Goal: Information Seeking & Learning: Learn about a topic

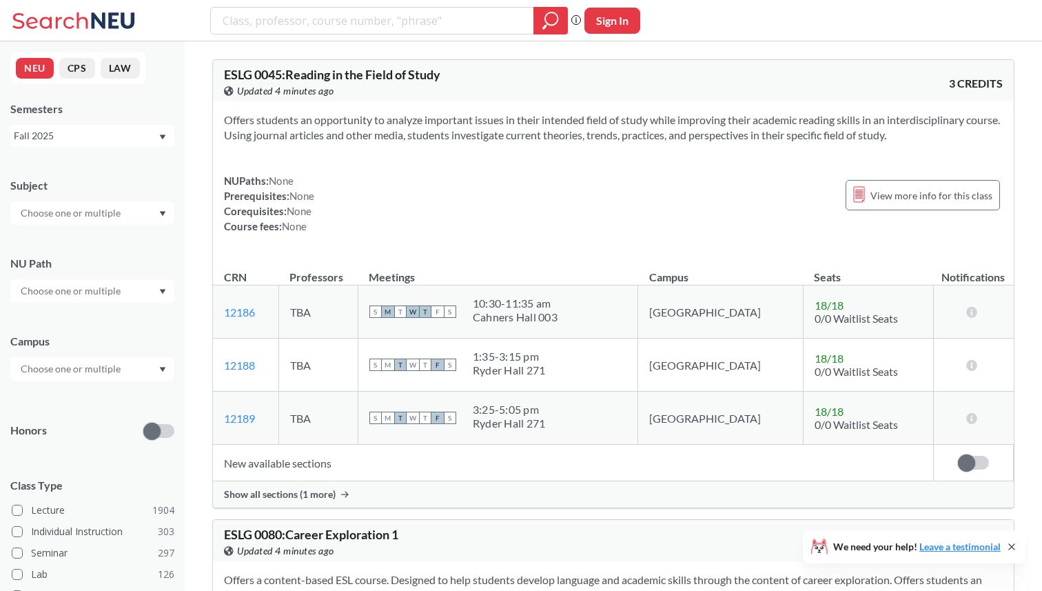
click at [89, 372] on input "text" at bounding box center [72, 368] width 116 height 17
click at [75, 433] on div "Online ( 686 )" at bounding box center [96, 437] width 156 height 15
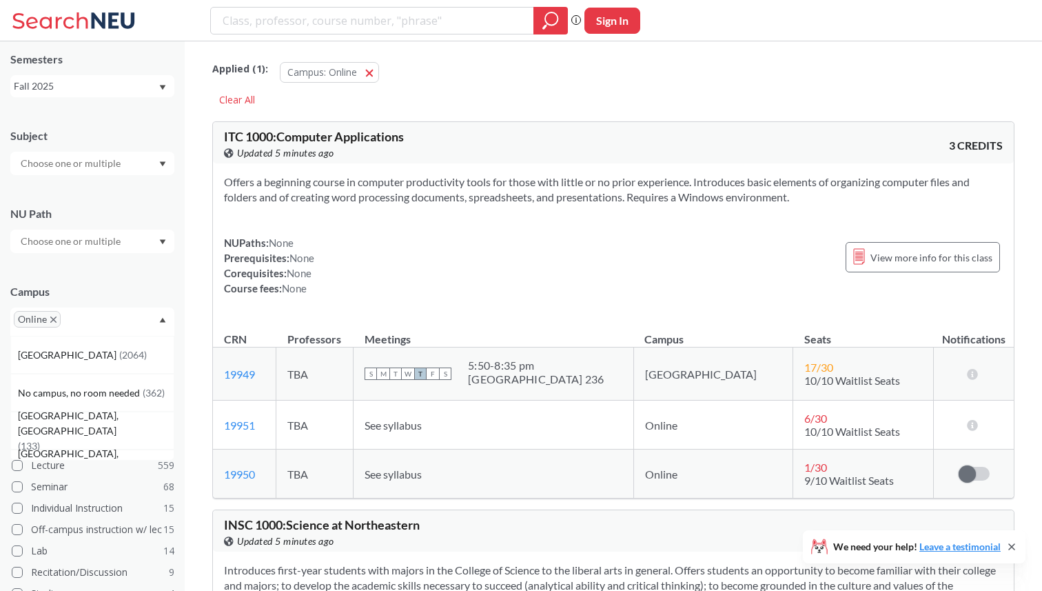
scroll to position [55, 0]
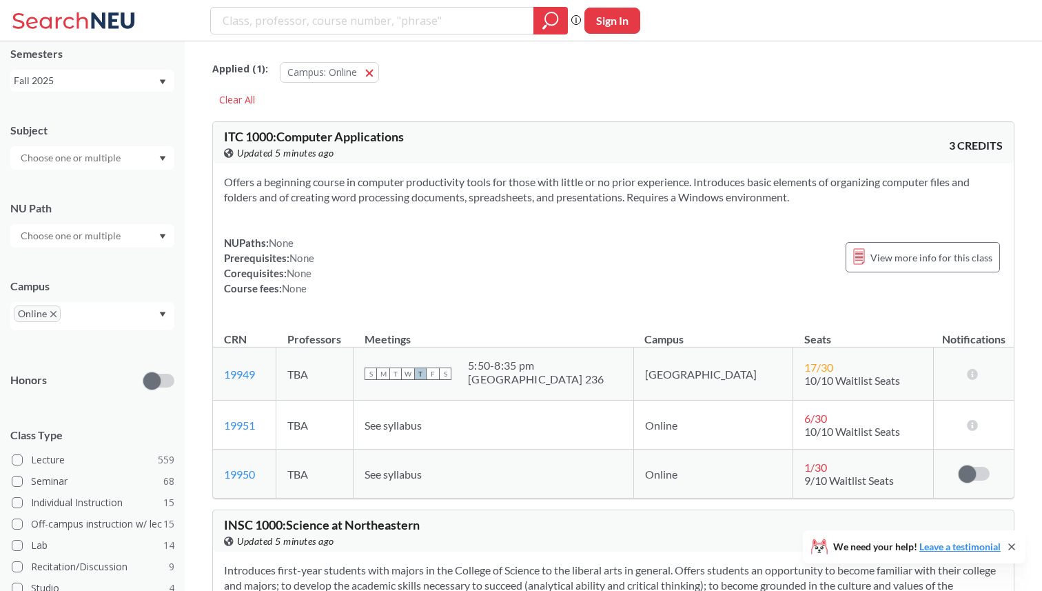
click at [101, 267] on div "Campus Online" at bounding box center [92, 297] width 164 height 65
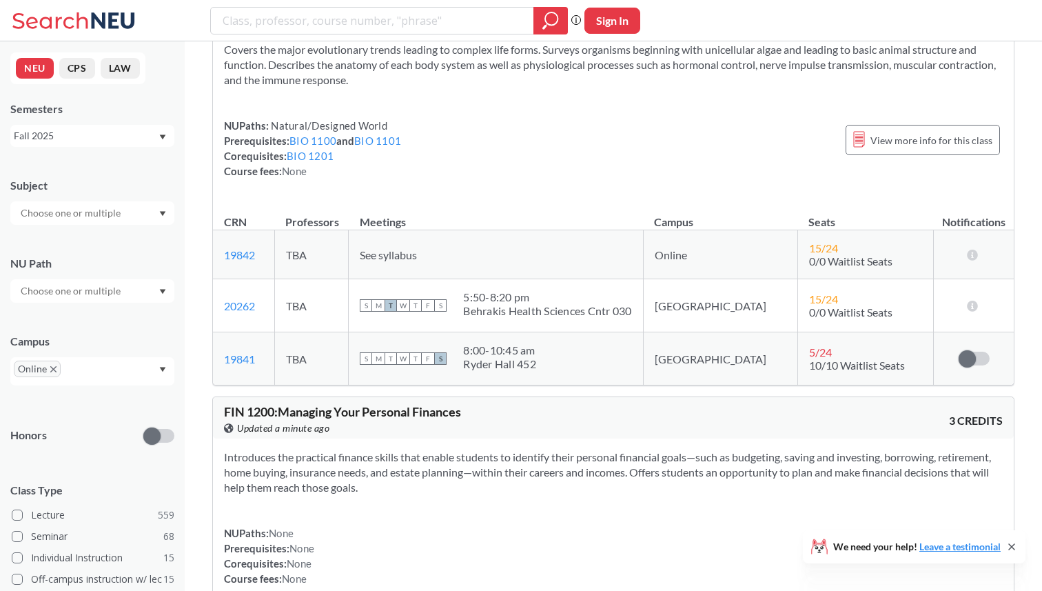
scroll to position [23311, 0]
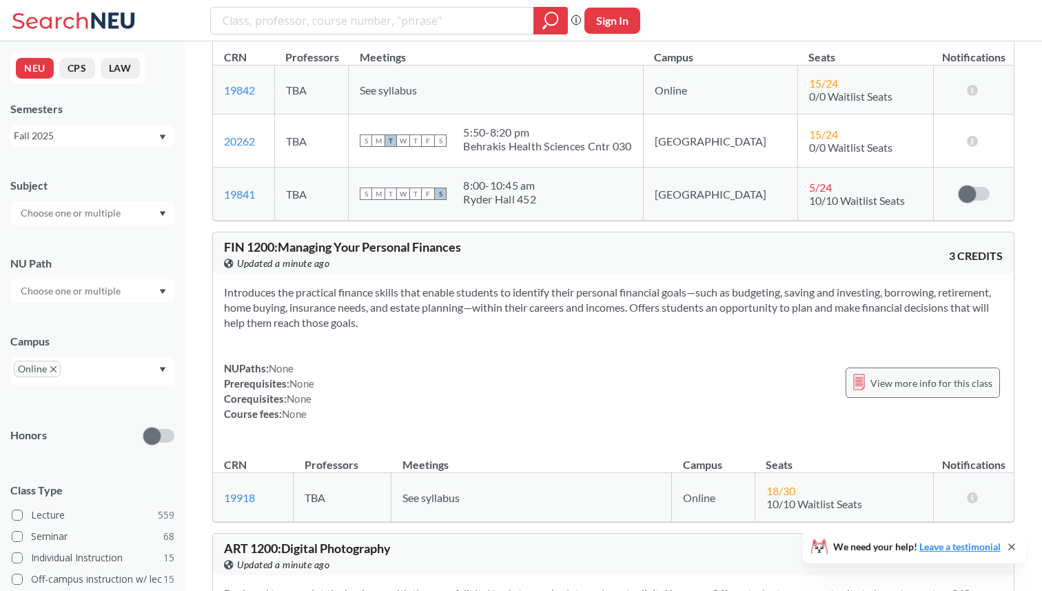
click at [895, 374] on span "View more info for this class" at bounding box center [931, 382] width 122 height 17
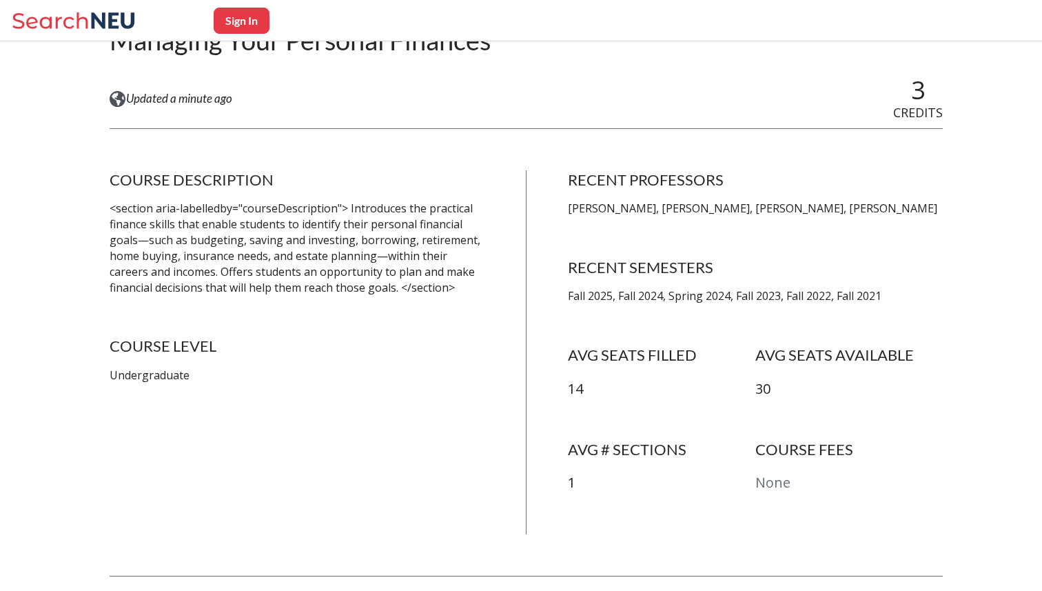
scroll to position [175, 0]
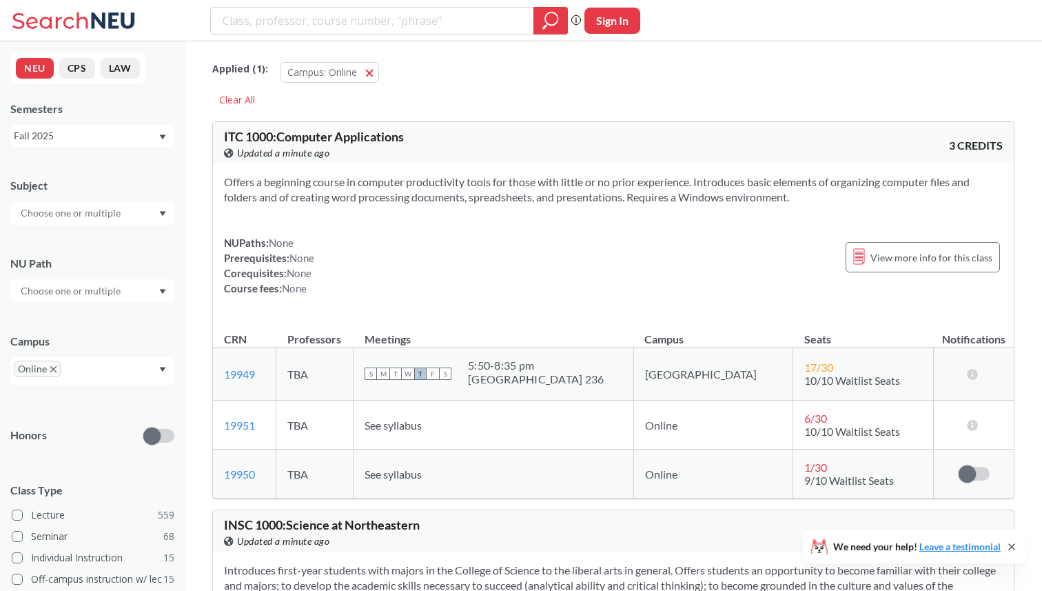
click at [378, 186] on section "Offers a beginning course in computer productivity tools for those with little …" at bounding box center [613, 189] width 779 height 30
click at [379, 205] on div "Offers a beginning course in computer productivity tools for those with little …" at bounding box center [613, 240] width 801 height 154
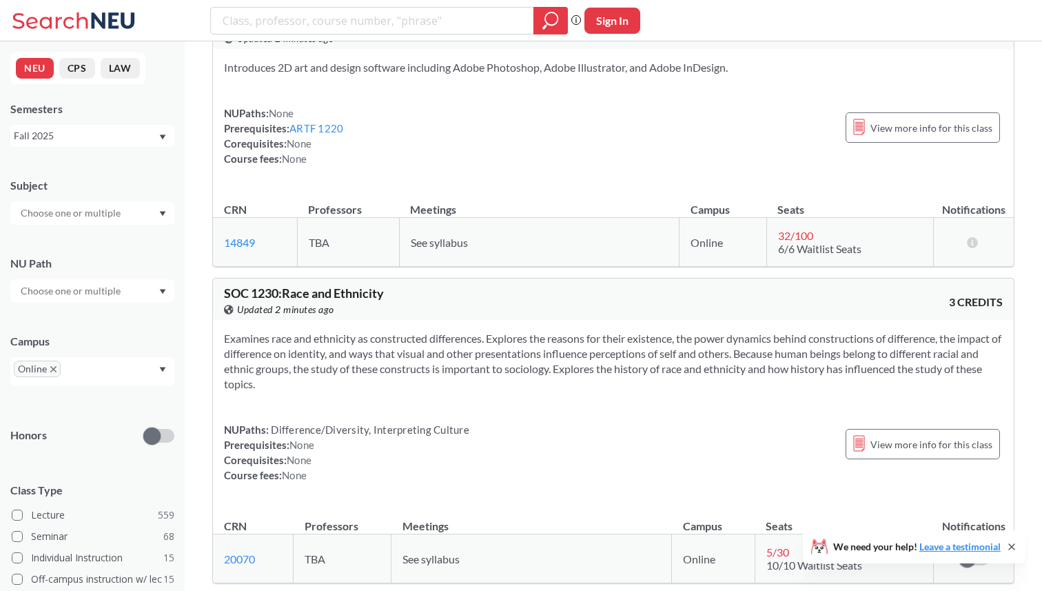
scroll to position [28230, 0]
click at [532, 329] on section "Examines race and ethnicity as constructed differences. Explores the reasons fo…" at bounding box center [613, 359] width 779 height 61
click at [536, 329] on section "Examines race and ethnicity as constructed differences. Explores the reasons fo…" at bounding box center [613, 359] width 779 height 61
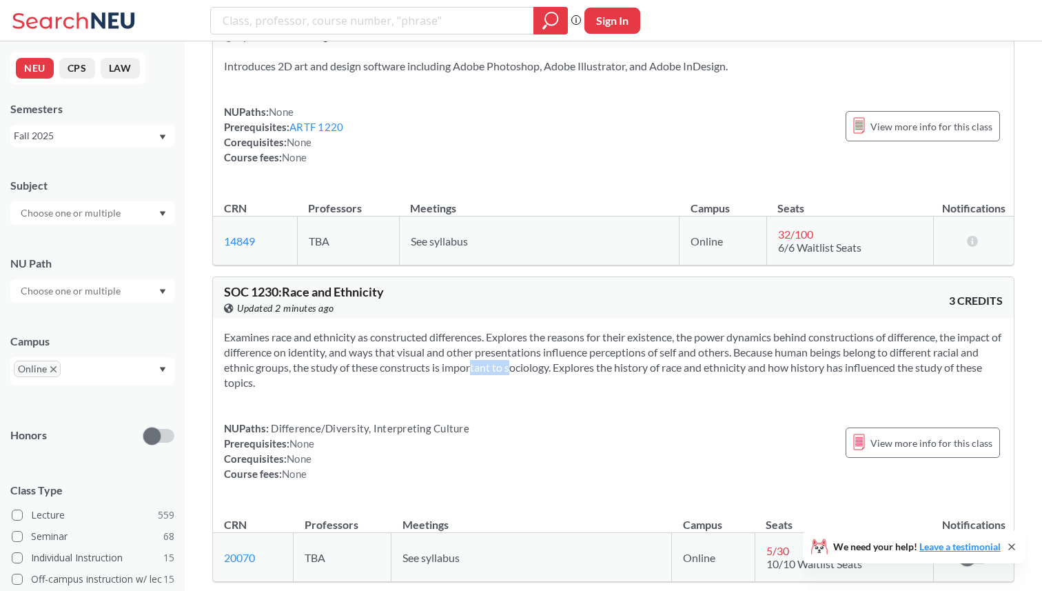
click at [536, 329] on section "Examines race and ethnicity as constructed differences. Explores the reasons fo…" at bounding box center [613, 359] width 779 height 61
click at [540, 318] on div "Examines race and ethnicity as constructed differences. Explores the reasons fo…" at bounding box center [613, 410] width 801 height 185
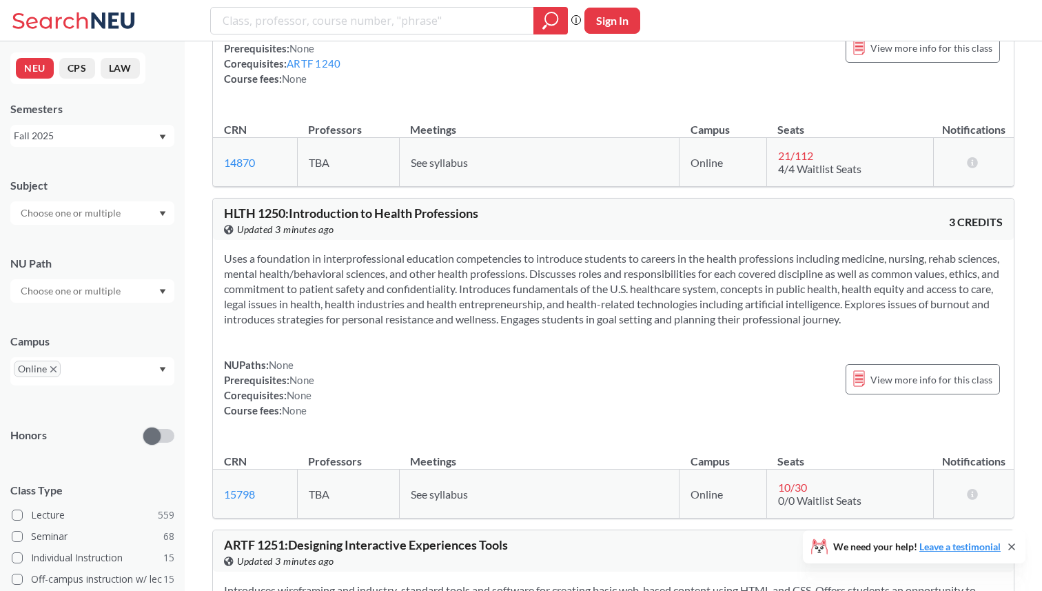
scroll to position [29683, 0]
click at [412, 249] on section "Uses a foundation in interprofessional education competencies to introduce stud…" at bounding box center [613, 287] width 779 height 76
click at [423, 238] on div "Uses a foundation in interprofessional education competencies to introduce stud…" at bounding box center [613, 338] width 801 height 200
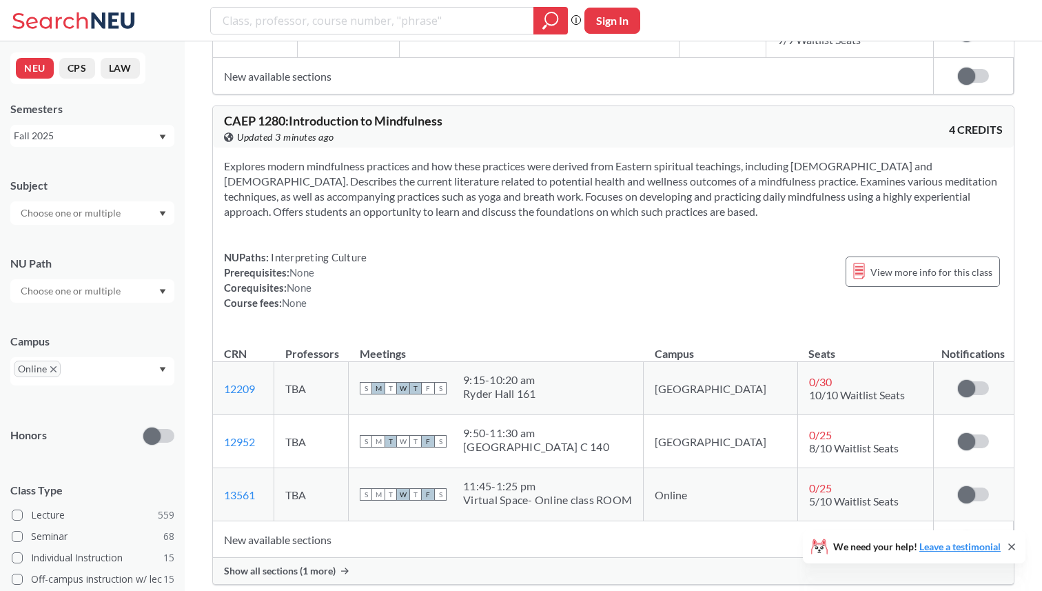
scroll to position [31126, 0]
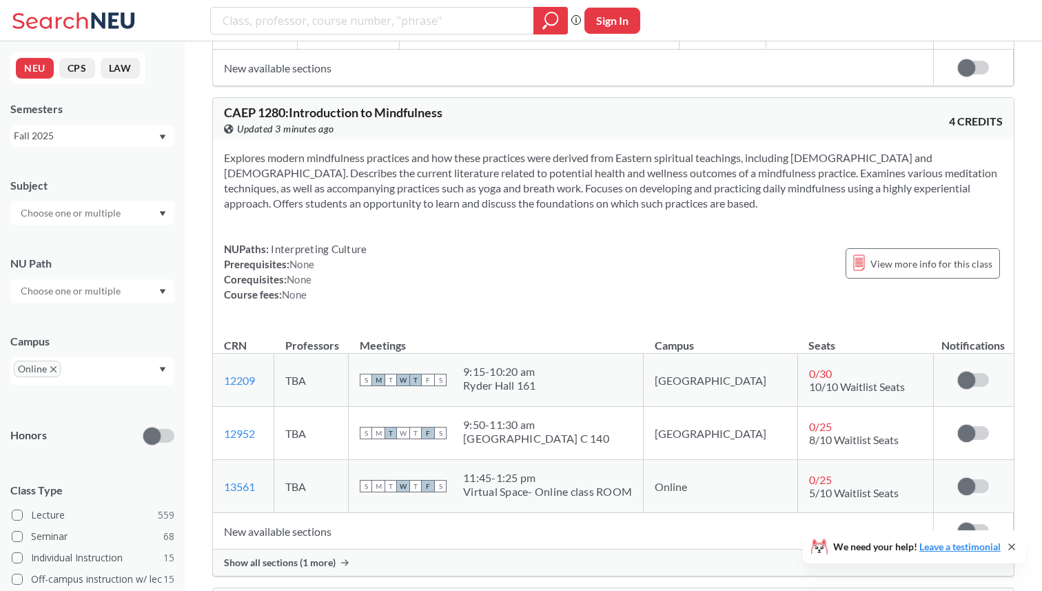
click at [318, 556] on span "Show all sections (1 more)" at bounding box center [280, 562] width 112 height 12
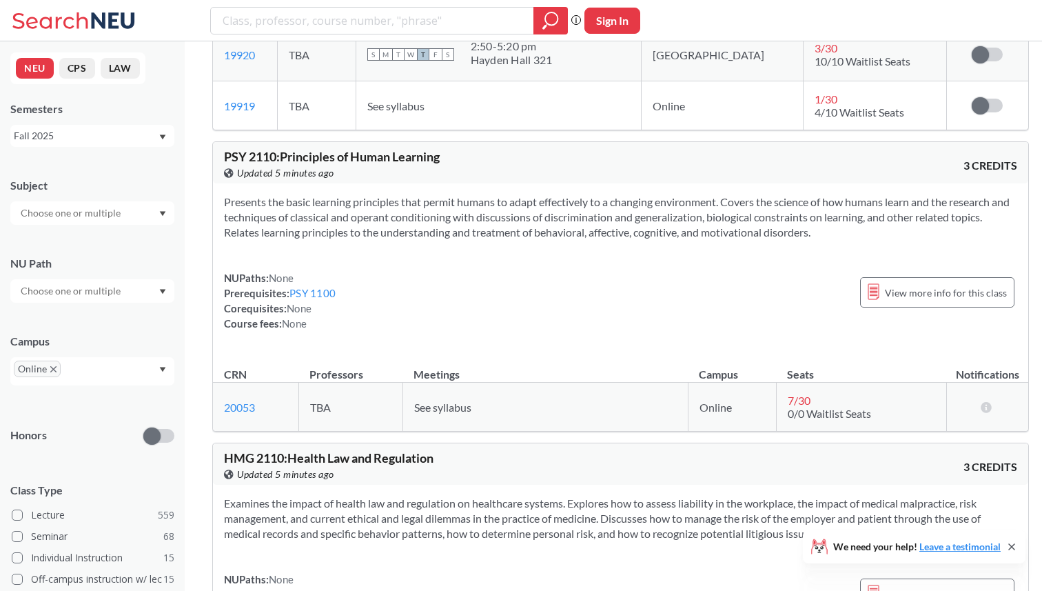
scroll to position [43366, 0]
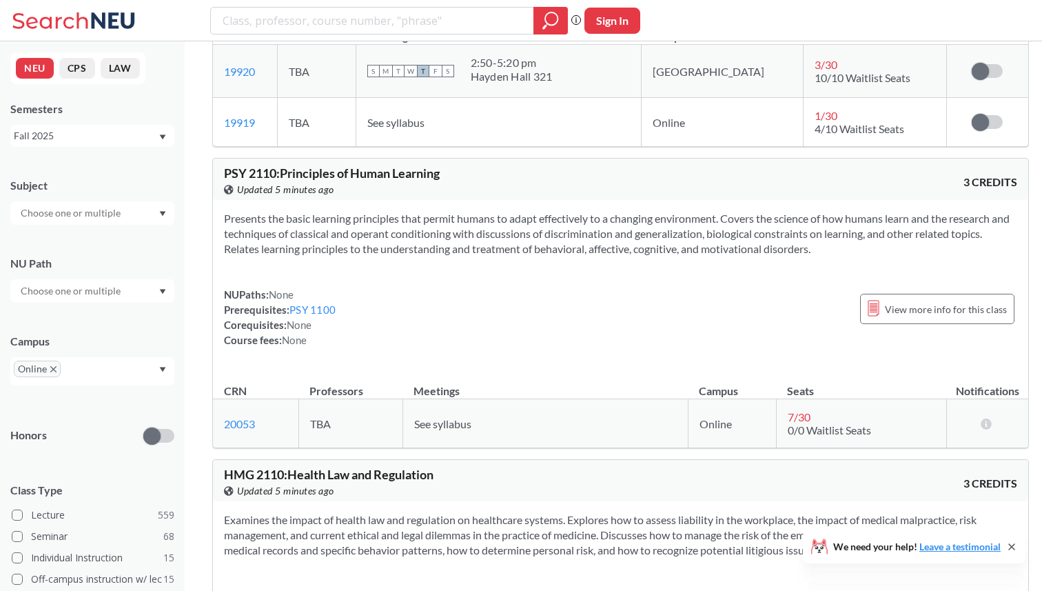
click at [612, 245] on section "Presents the basic learning principles that permit humans to adapt effectively …" at bounding box center [620, 233] width 793 height 45
click at [598, 255] on section "Presents the basic learning principles that permit humans to adapt effectively …" at bounding box center [620, 233] width 793 height 45
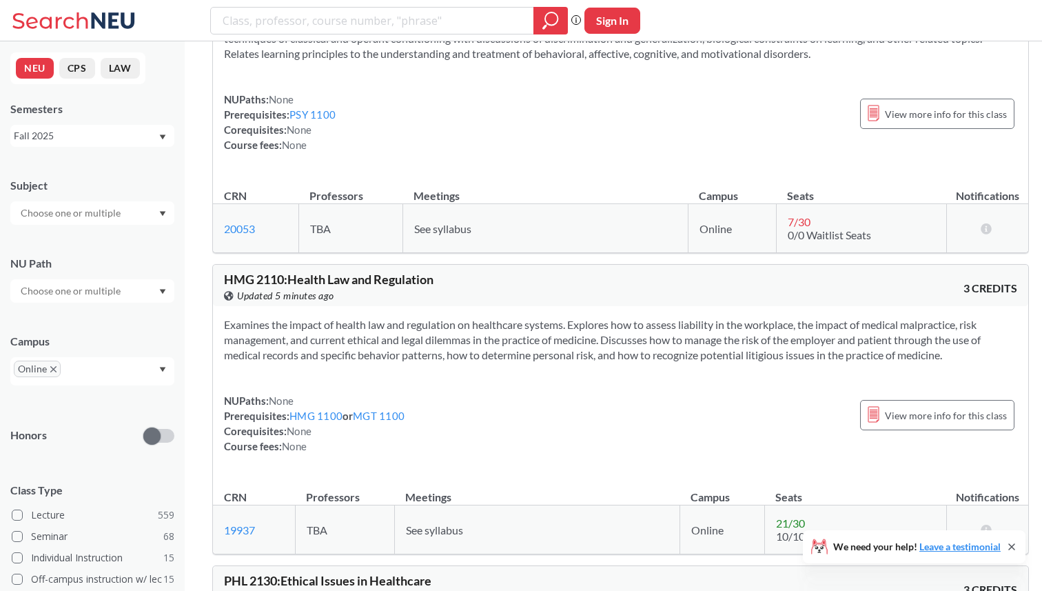
scroll to position [43573, 0]
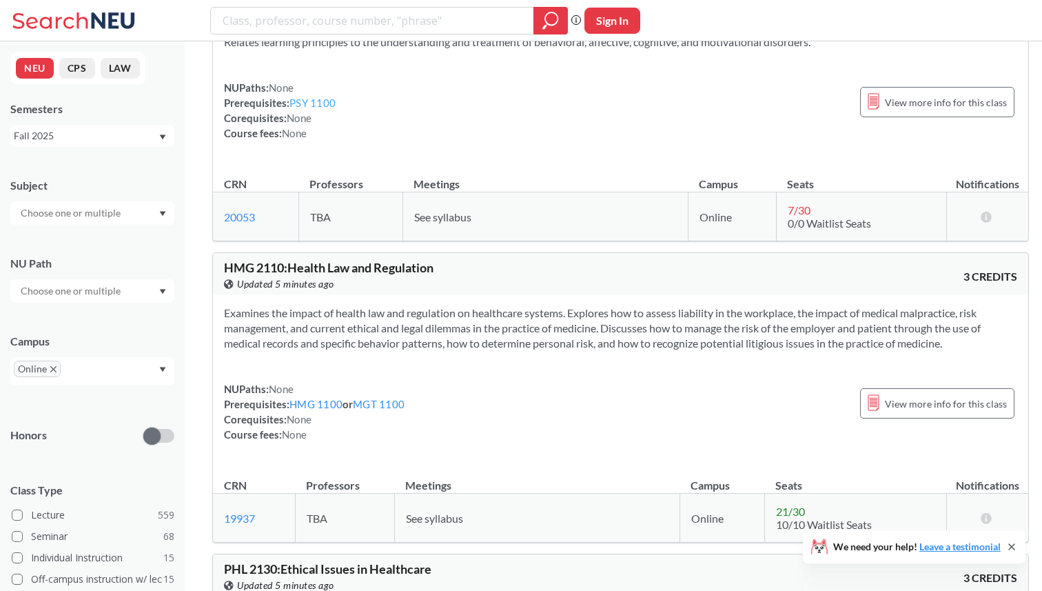
click at [327, 109] on link "PSY 1100" at bounding box center [312, 102] width 46 height 12
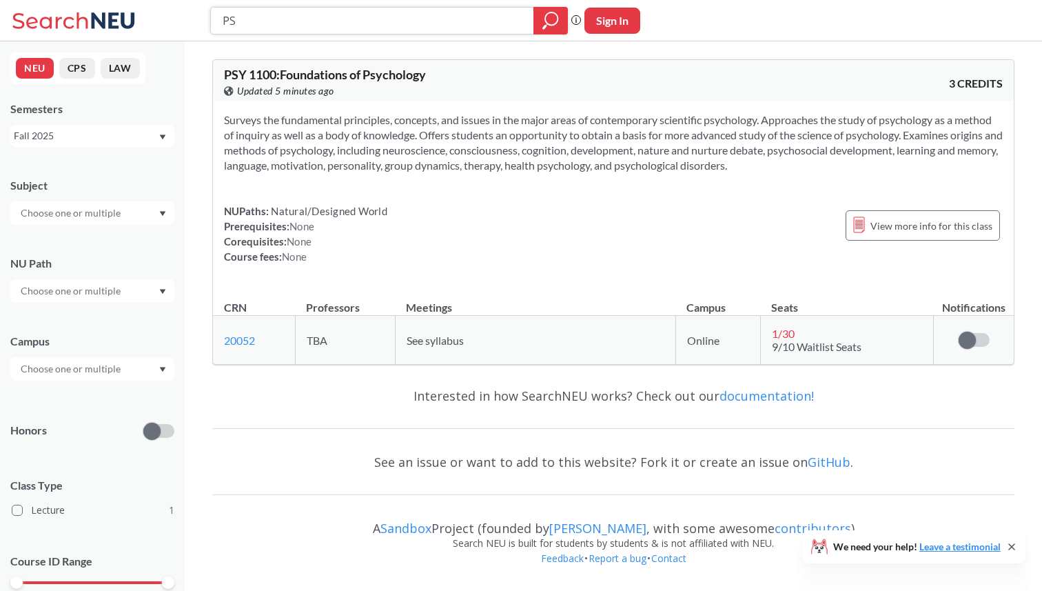
type input "P"
click at [139, 212] on div at bounding box center [92, 212] width 164 height 23
click at [289, 26] on input "search" at bounding box center [372, 20] width 303 height 23
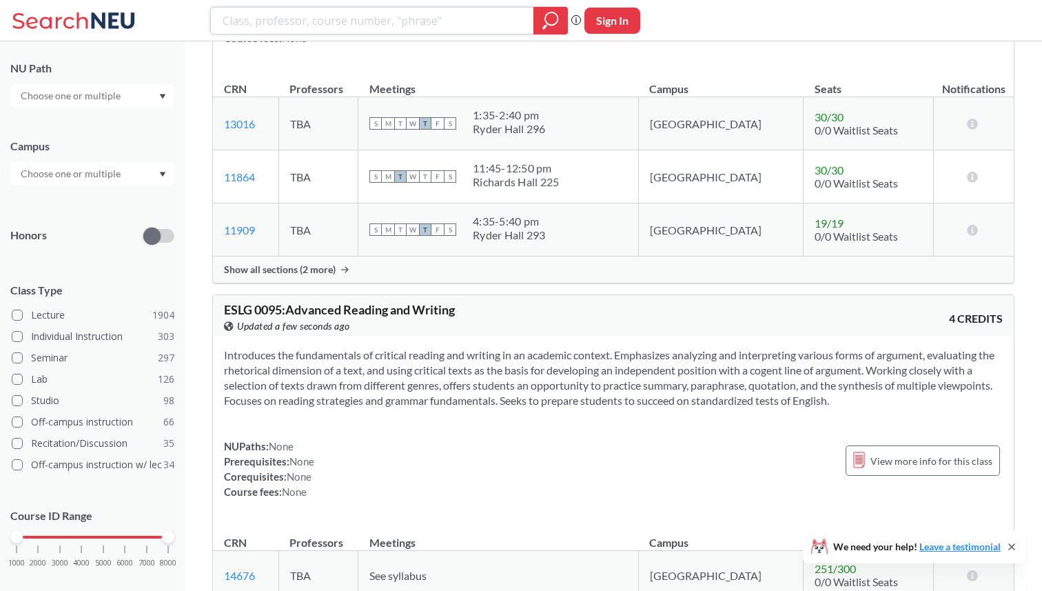
scroll to position [215, 0]
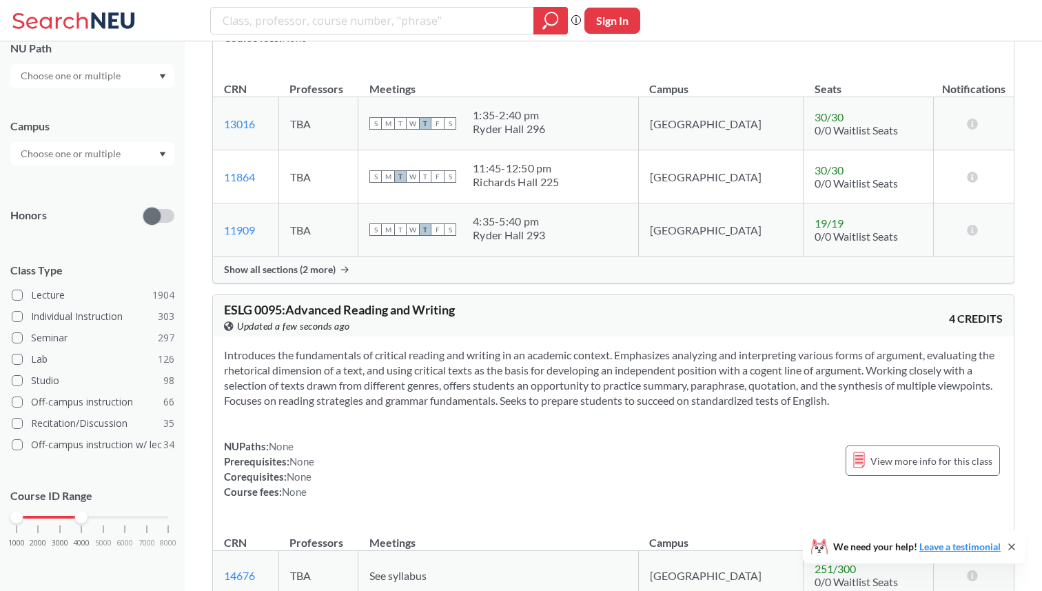
drag, startPoint x: 170, startPoint y: 513, endPoint x: 74, endPoint y: 513, distance: 95.1
click at [74, 513] on div "1000 2000 3000 4000 5000 6000 7000 8000" at bounding box center [93, 517] width 152 height 10
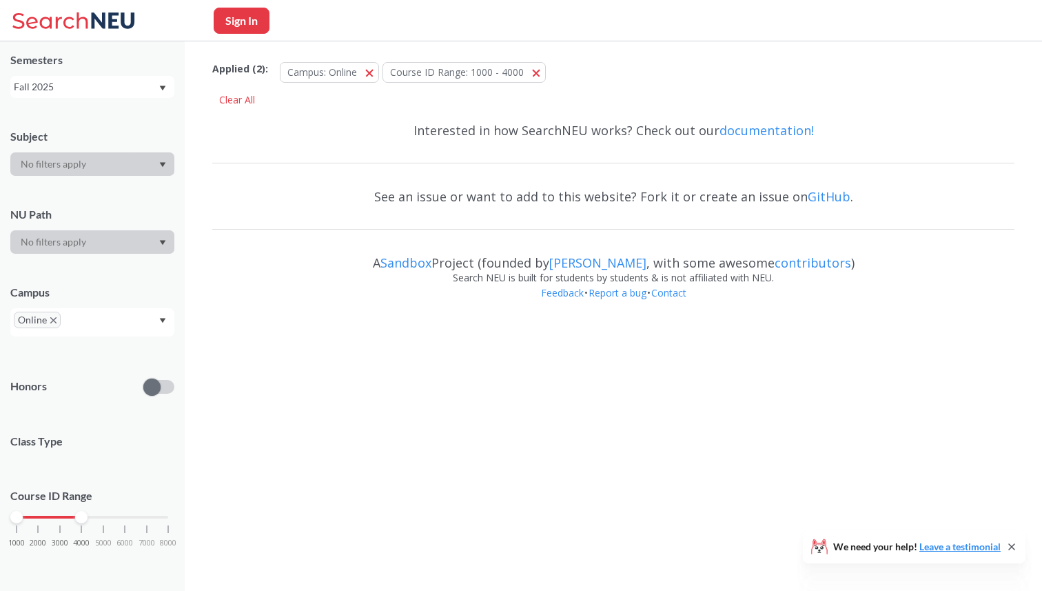
scroll to position [177, 0]
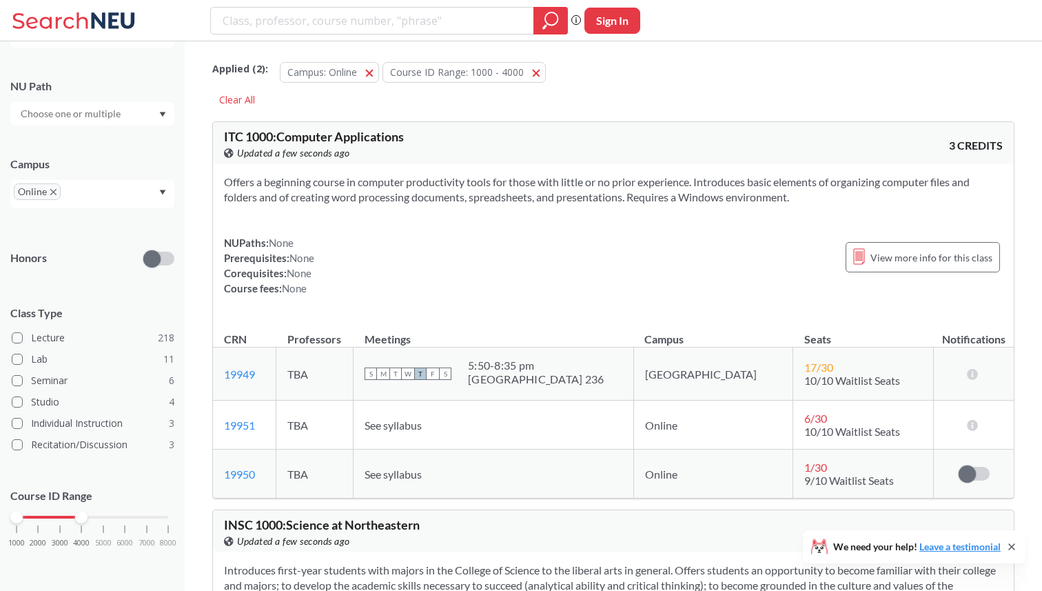
drag, startPoint x: 14, startPoint y: 514, endPoint x: 38, endPoint y: 514, distance: 24.1
click at [23, 514] on div at bounding box center [16, 517] width 12 height 12
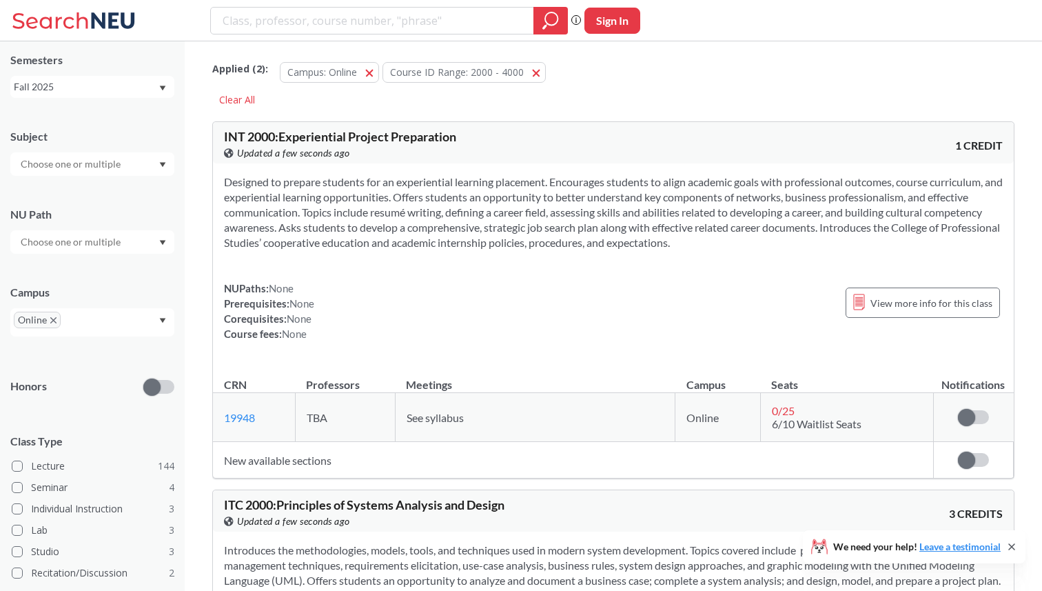
scroll to position [177, 0]
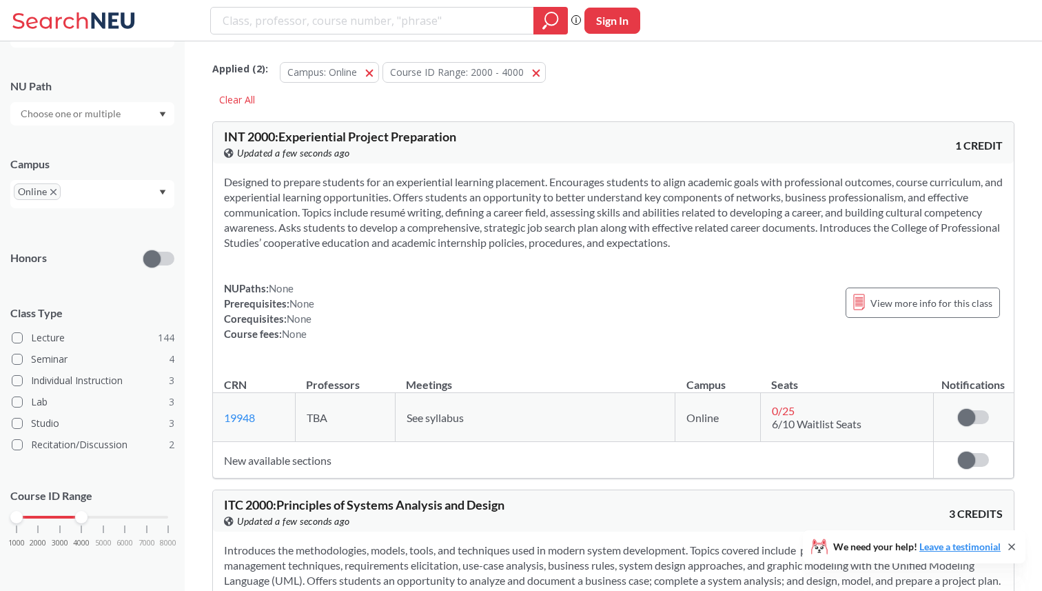
drag, startPoint x: 40, startPoint y: 513, endPoint x: 0, endPoint y: 513, distance: 40.0
click at [0, 513] on div "NEU CPS LAW Semesters Fall 2025 Subject NU Path Campus Online Honors Class Type…" at bounding box center [92, 315] width 185 height 549
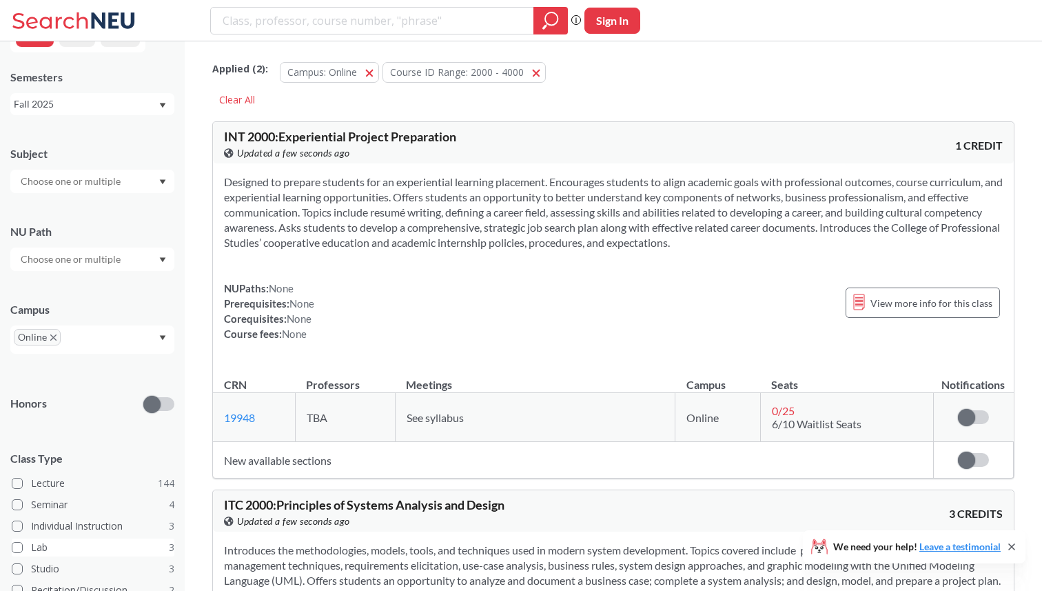
scroll to position [24, 0]
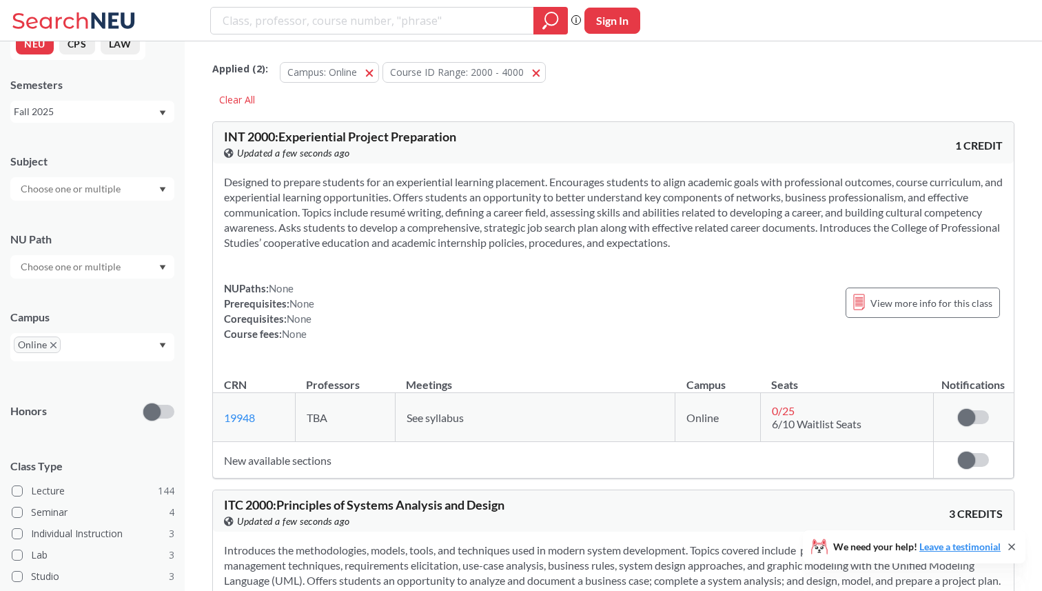
click at [158, 415] on span at bounding box center [151, 411] width 17 height 17
click at [143, 378] on input "checkbox" at bounding box center [143, 378] width 0 height 0
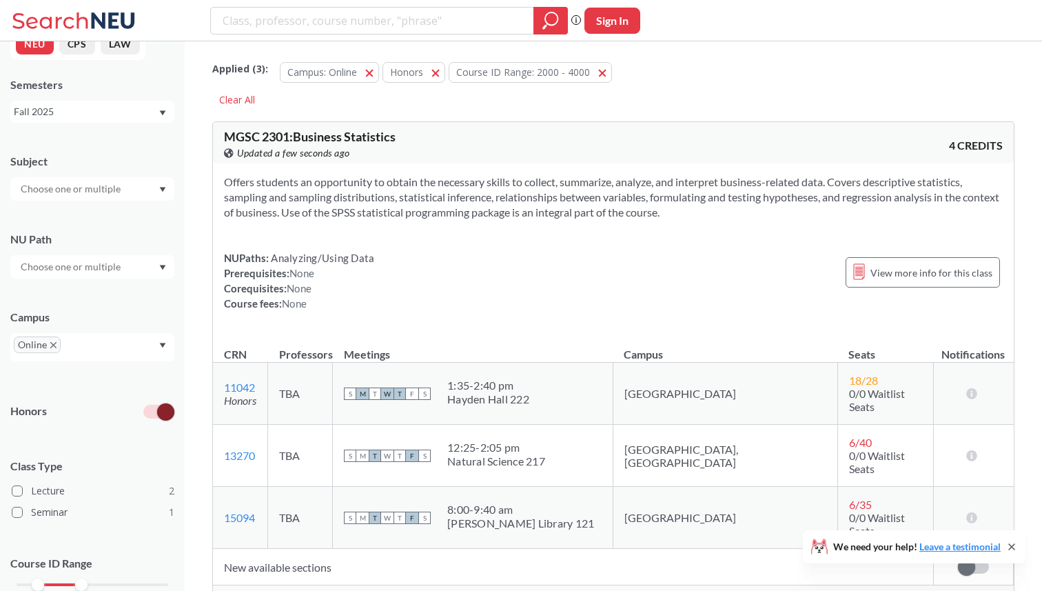
click at [164, 415] on span at bounding box center [165, 411] width 17 height 17
click at [143, 378] on input "checkbox" at bounding box center [143, 378] width 0 height 0
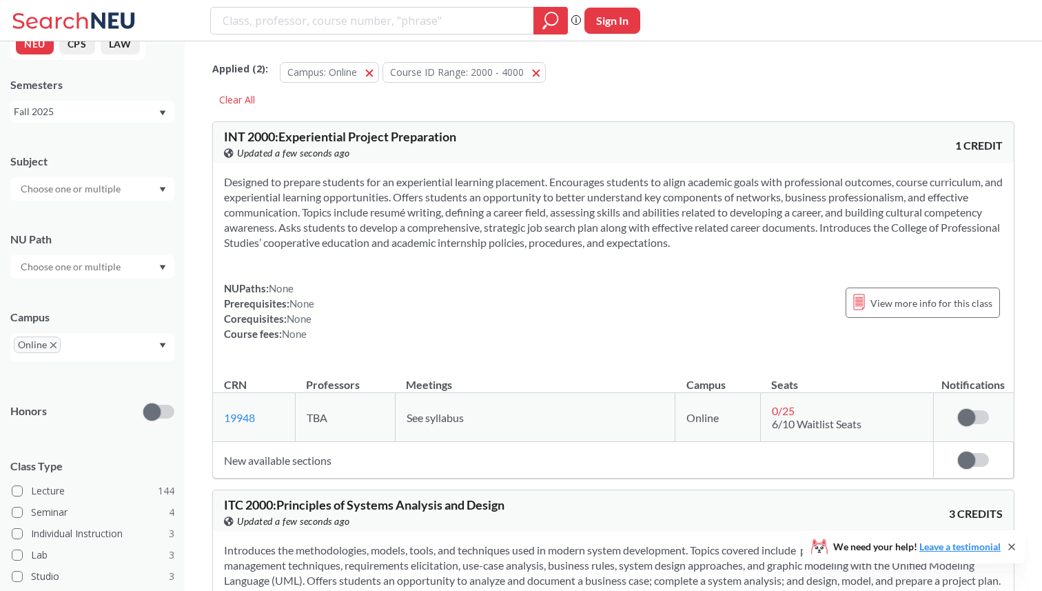
click at [141, 258] on div at bounding box center [92, 266] width 164 height 23
click at [114, 187] on input "text" at bounding box center [72, 189] width 116 height 17
click at [117, 140] on div "Subject NRSG ( 13 ) Nursing ITC ( 11 ) Information Tech - CPS ENGW ( 8 ) Englis…" at bounding box center [92, 170] width 164 height 61
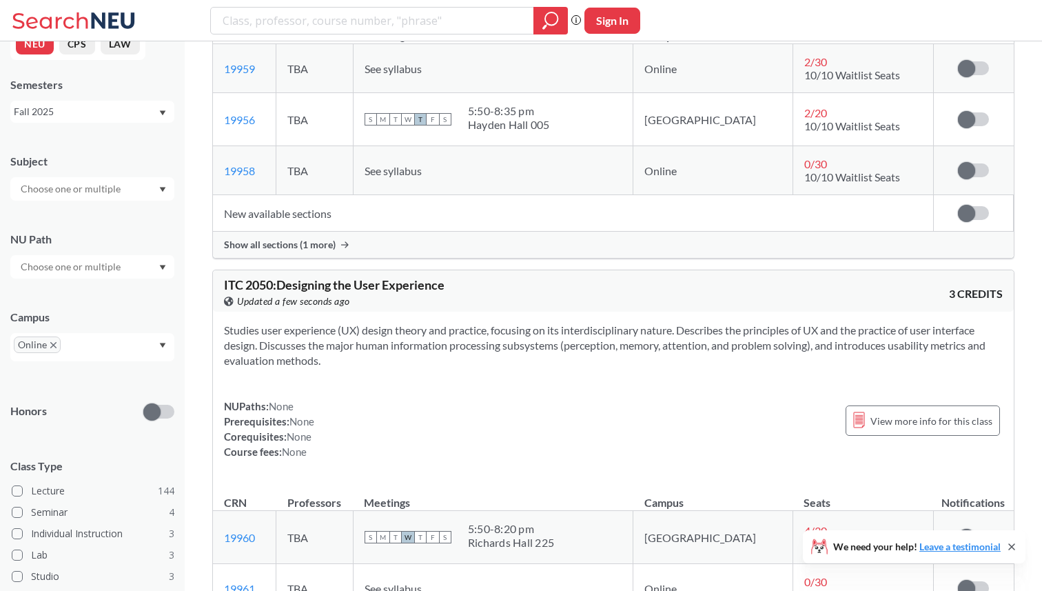
scroll to position [177, 0]
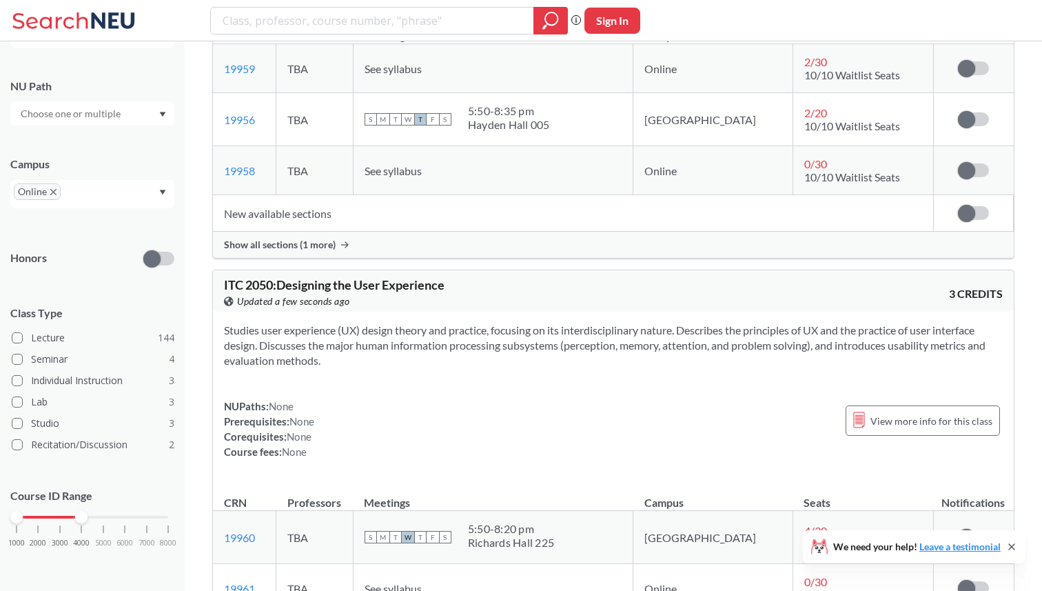
drag, startPoint x: 39, startPoint y: 514, endPoint x: 0, endPoint y: 513, distance: 39.3
click at [0, 514] on div "NEU CPS LAW Semesters Fall 2025 Subject NU Path Campus Online Honors Class Type…" at bounding box center [92, 315] width 185 height 549
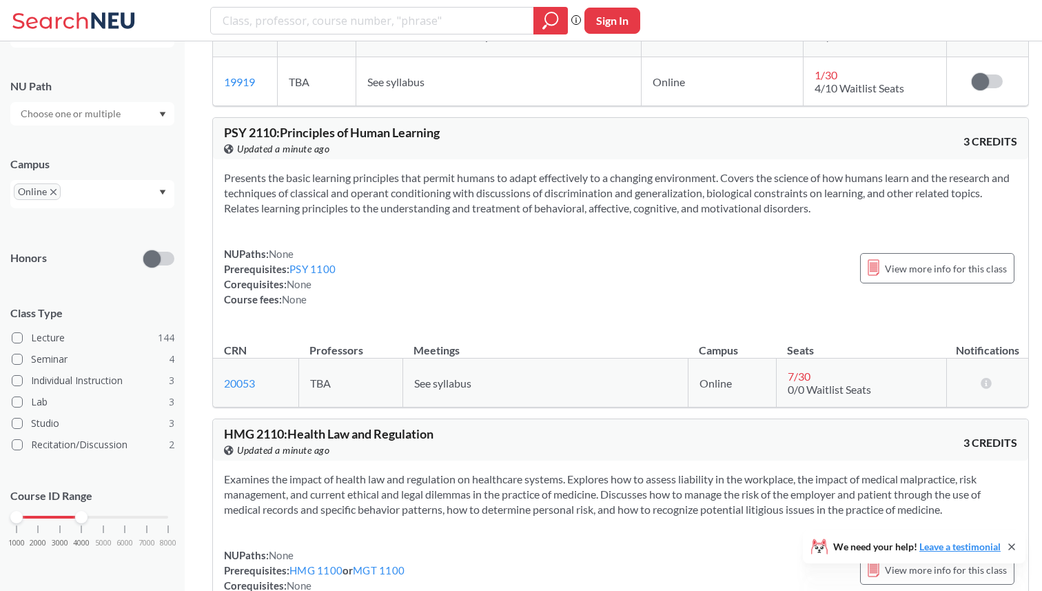
scroll to position [10043, 0]
click at [621, 215] on section "Presents the basic learning principles that permit humans to adapt effectively …" at bounding box center [620, 192] width 793 height 45
click at [600, 215] on section "Presents the basic learning principles that permit humans to adapt effectively …" at bounding box center [620, 192] width 793 height 45
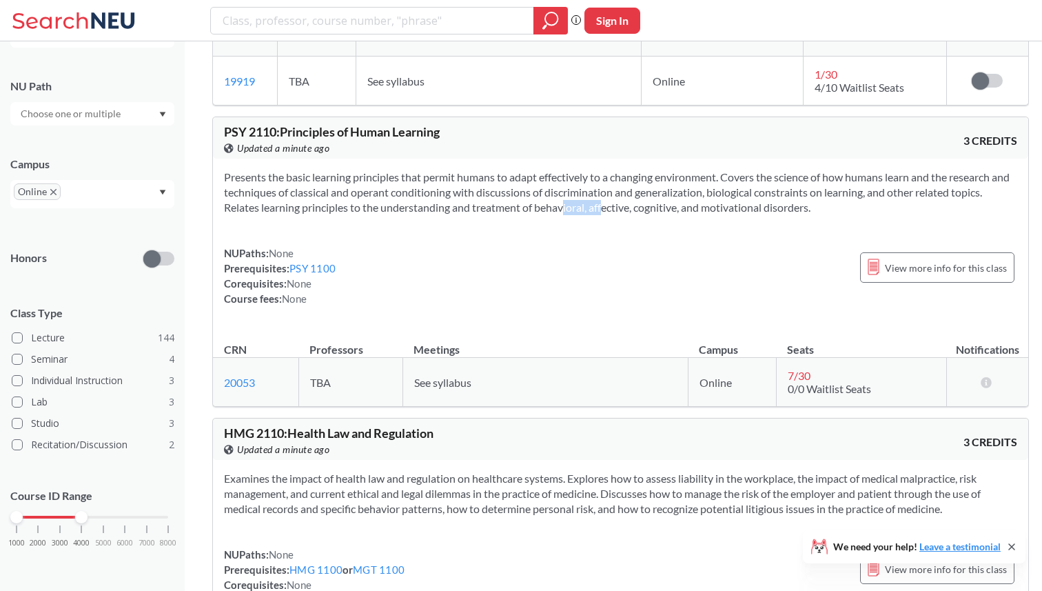
click at [600, 215] on section "Presents the basic learning principles that permit humans to adapt effectively …" at bounding box center [620, 192] width 793 height 45
click at [596, 299] on div "Presents the basic learning principles that permit humans to adapt effectively …" at bounding box center [620, 244] width 815 height 170
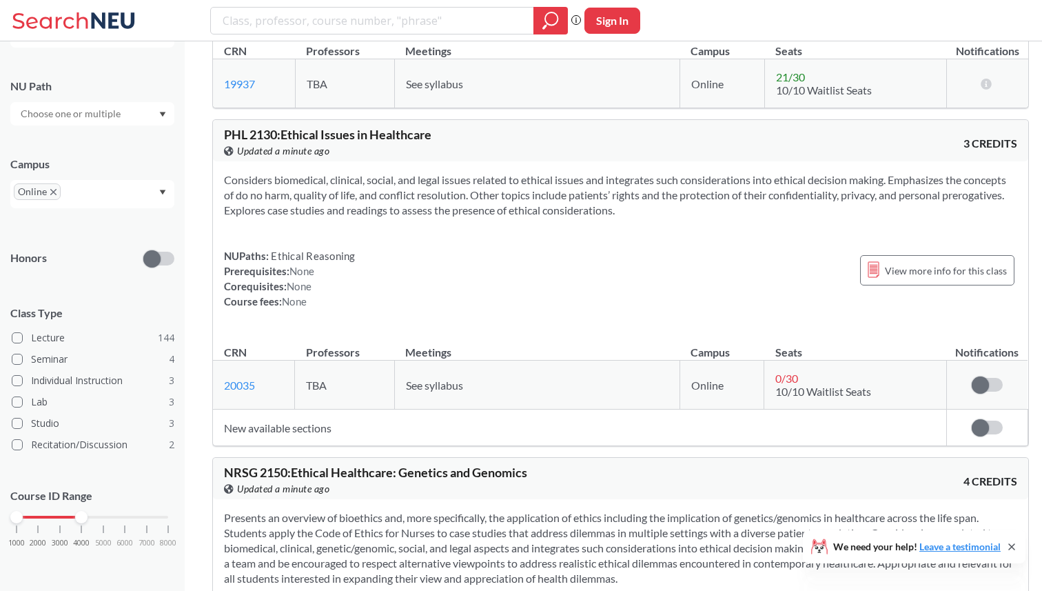
scroll to position [10648, 0]
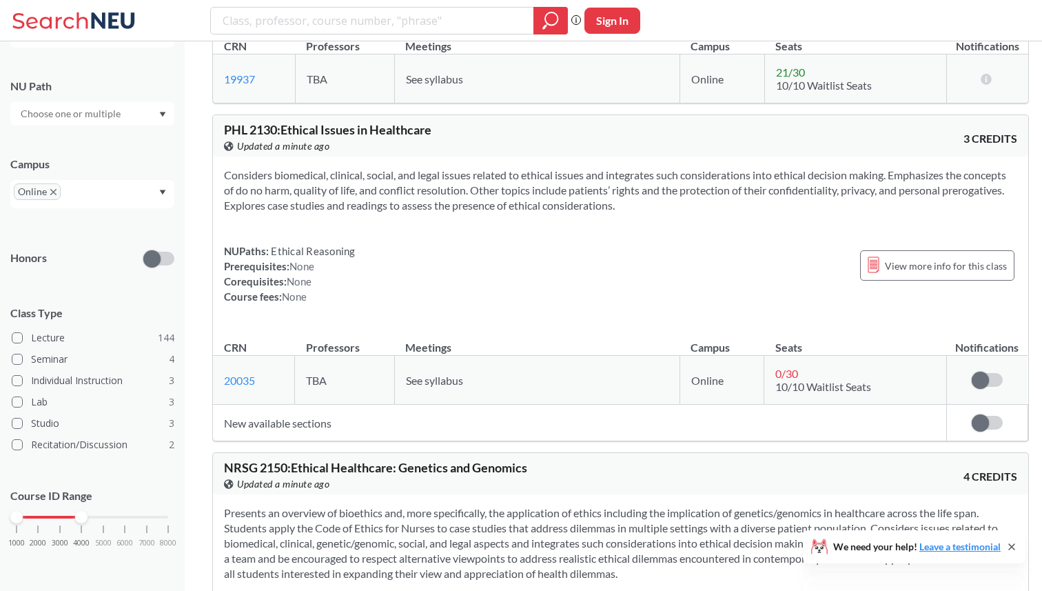
click at [567, 213] on section "Considers biomedical, clinical, social, and legal issues related to ethical iss…" at bounding box center [620, 189] width 793 height 45
click at [563, 213] on section "Considers biomedical, clinical, social, and legal issues related to ethical iss…" at bounding box center [620, 189] width 793 height 45
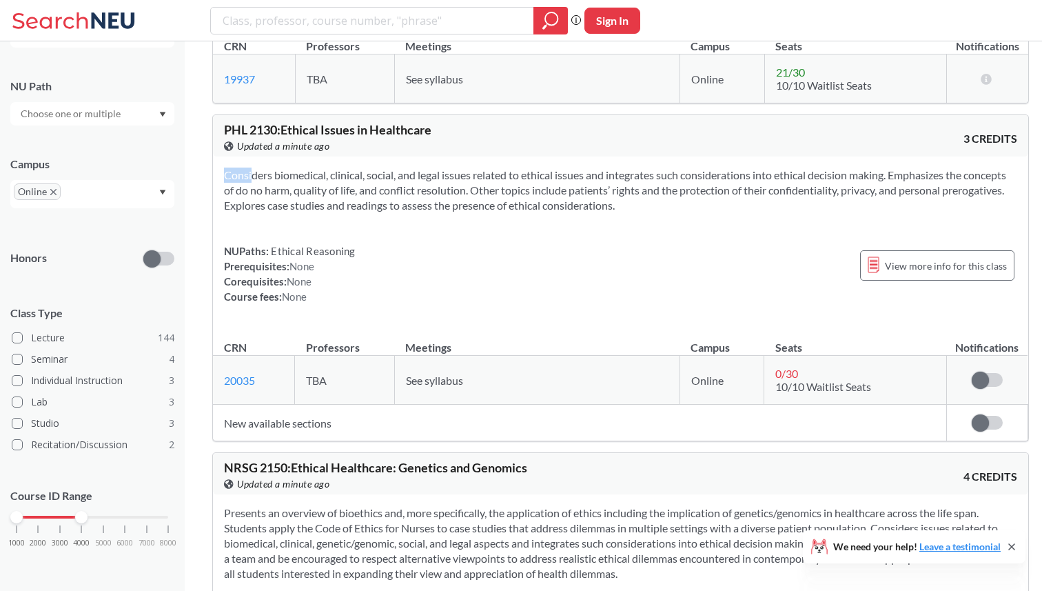
click at [563, 213] on section "Considers biomedical, clinical, social, and legal issues related to ethical iss…" at bounding box center [620, 189] width 793 height 45
click at [553, 213] on section "Considers biomedical, clinical, social, and legal issues related to ethical iss…" at bounding box center [620, 189] width 793 height 45
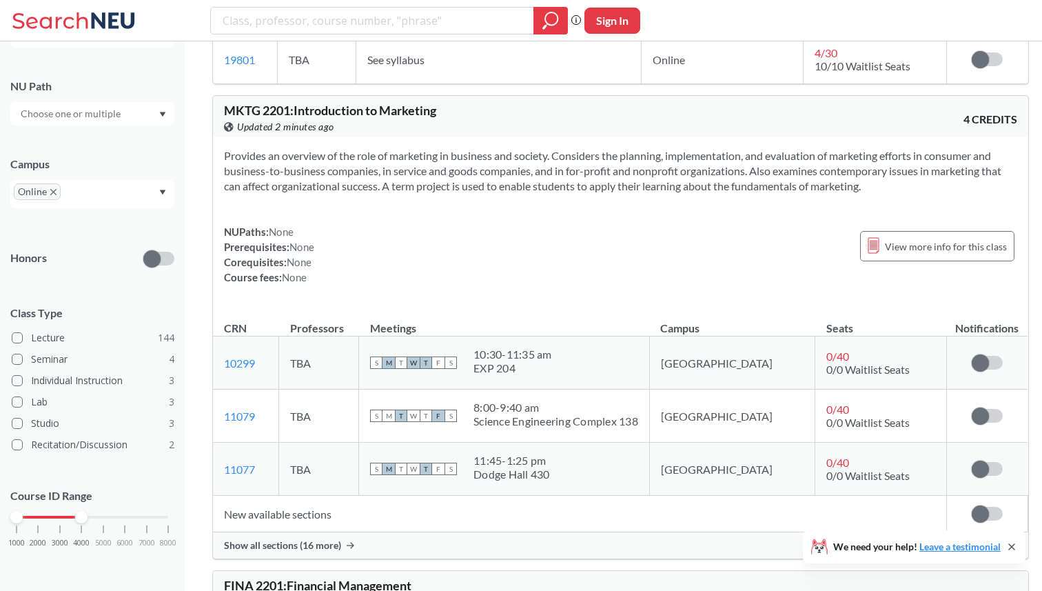
scroll to position [12762, 0]
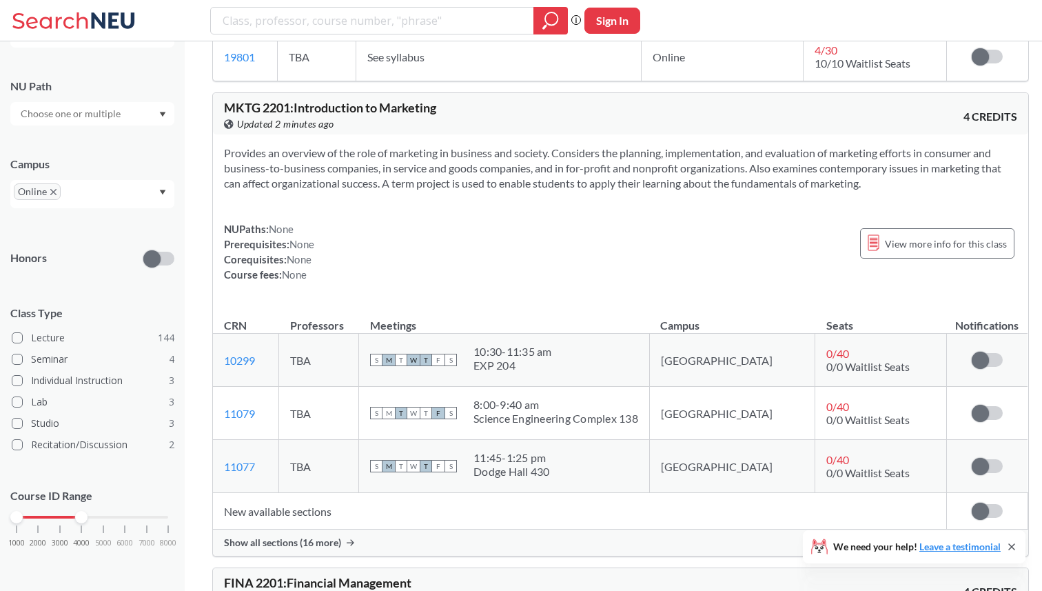
click at [591, 191] on section "Provides an overview of the role of marketing in business and society. Consider…" at bounding box center [620, 167] width 793 height 45
click at [587, 279] on div "Provides an overview of the role of marketing in business and society. Consider…" at bounding box center [620, 219] width 815 height 170
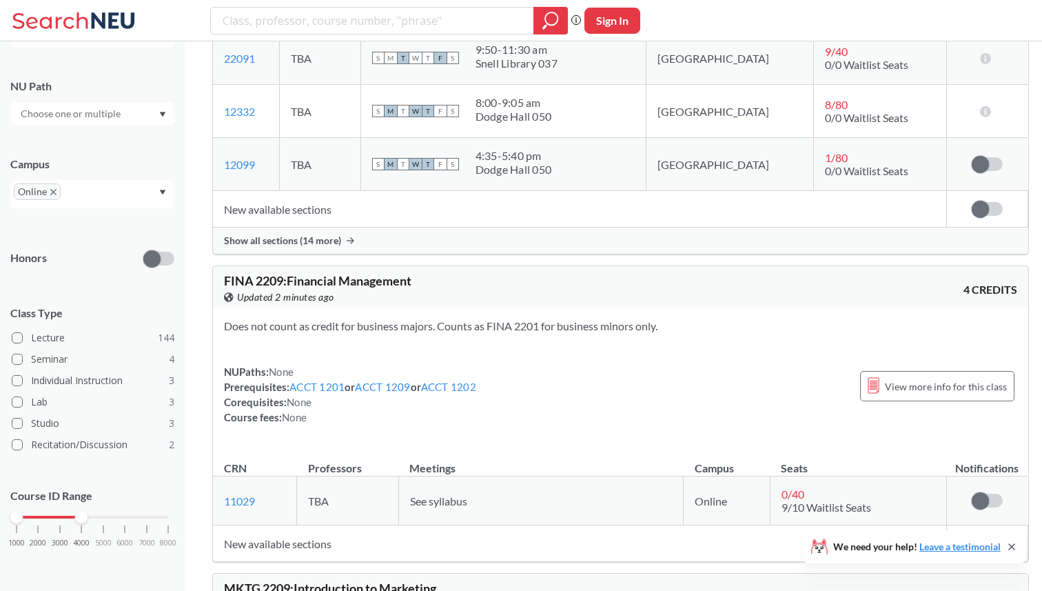
scroll to position [13581, 0]
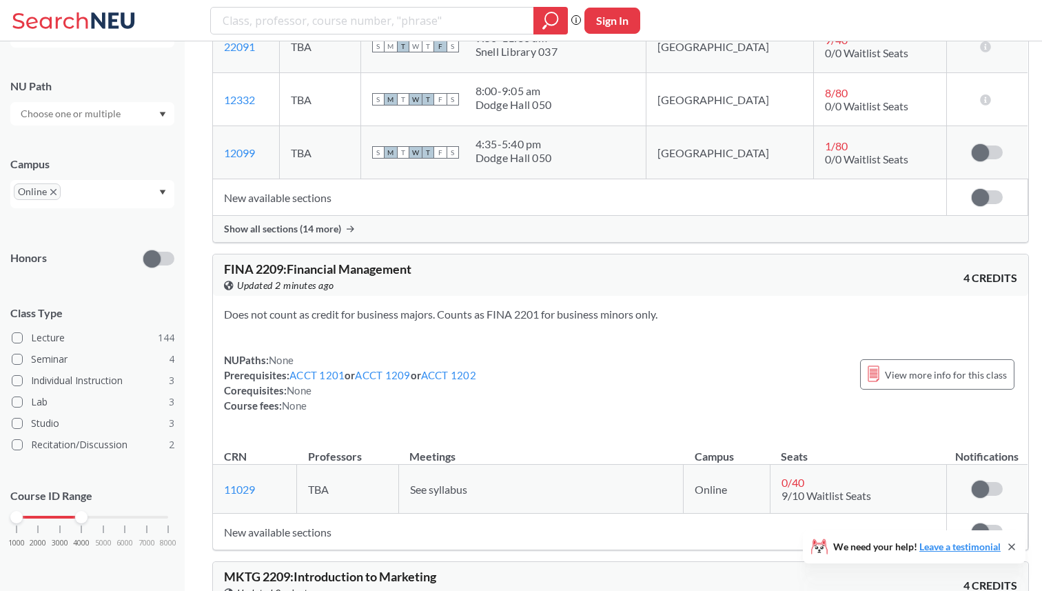
click at [285, 235] on span "Show all sections (14 more)" at bounding box center [282, 229] width 117 height 12
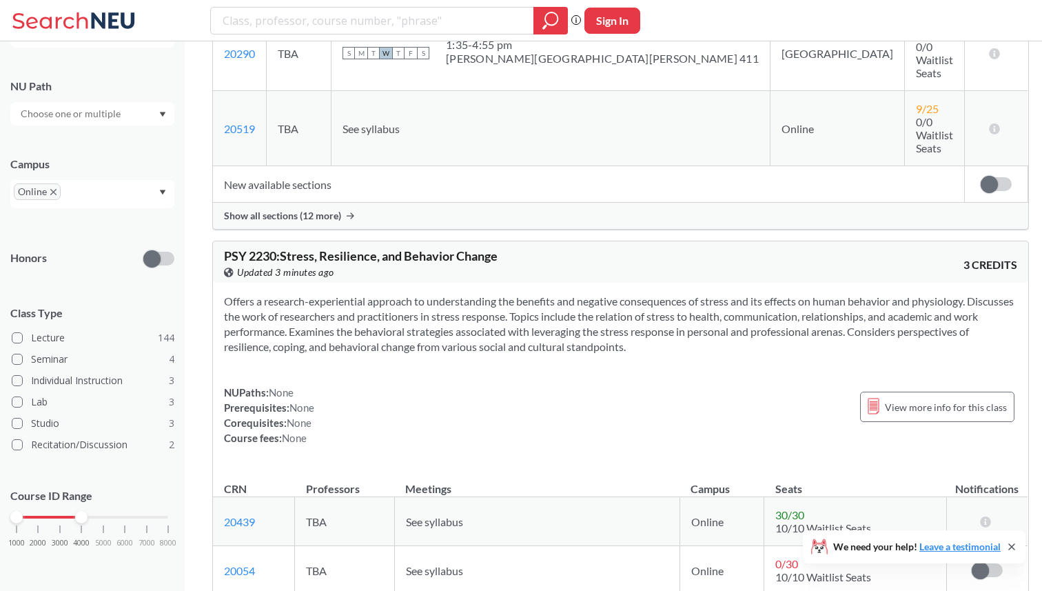
scroll to position [18639, 0]
click at [777, 556] on span "0 / 30" at bounding box center [786, 562] width 23 height 13
click at [476, 292] on section "Offers a research-experiential approach to understanding the benefits and negat…" at bounding box center [620, 322] width 793 height 61
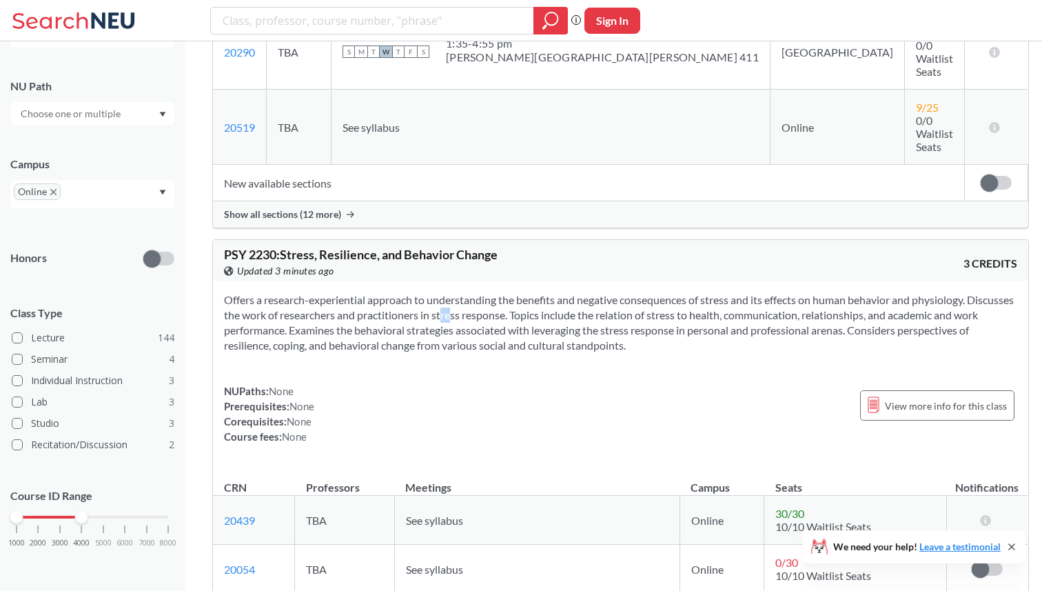
click at [476, 292] on section "Offers a research-experiential approach to understanding the benefits and negat…" at bounding box center [620, 322] width 793 height 61
click at [511, 292] on section "Offers a research-experiential approach to understanding the benefits and negat…" at bounding box center [620, 322] width 793 height 61
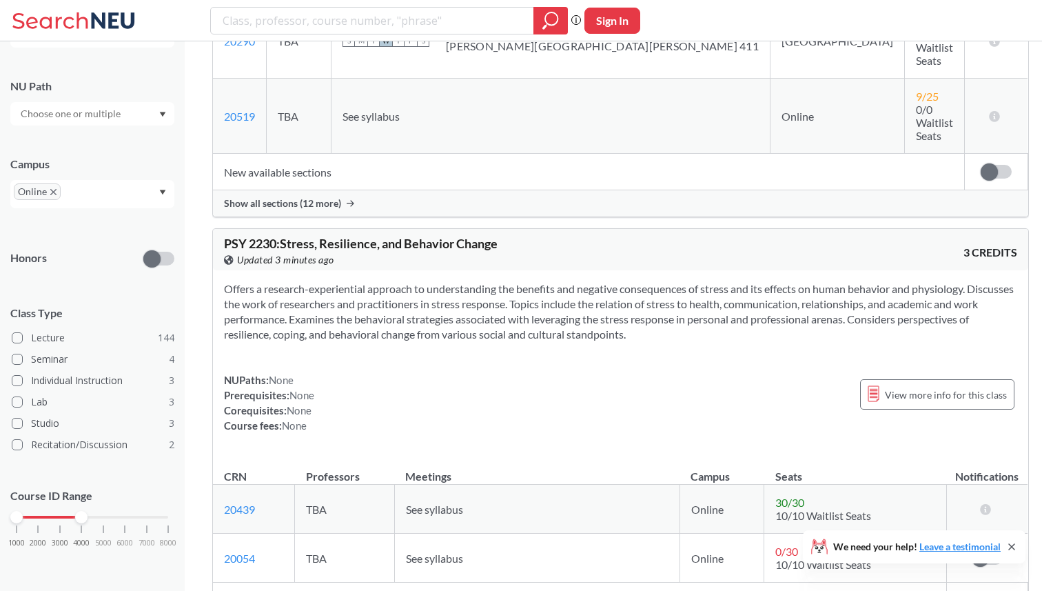
scroll to position [18652, 0]
click at [511, 279] on section "Offers a research-experiential approach to understanding the benefits and negat…" at bounding box center [620, 309] width 793 height 61
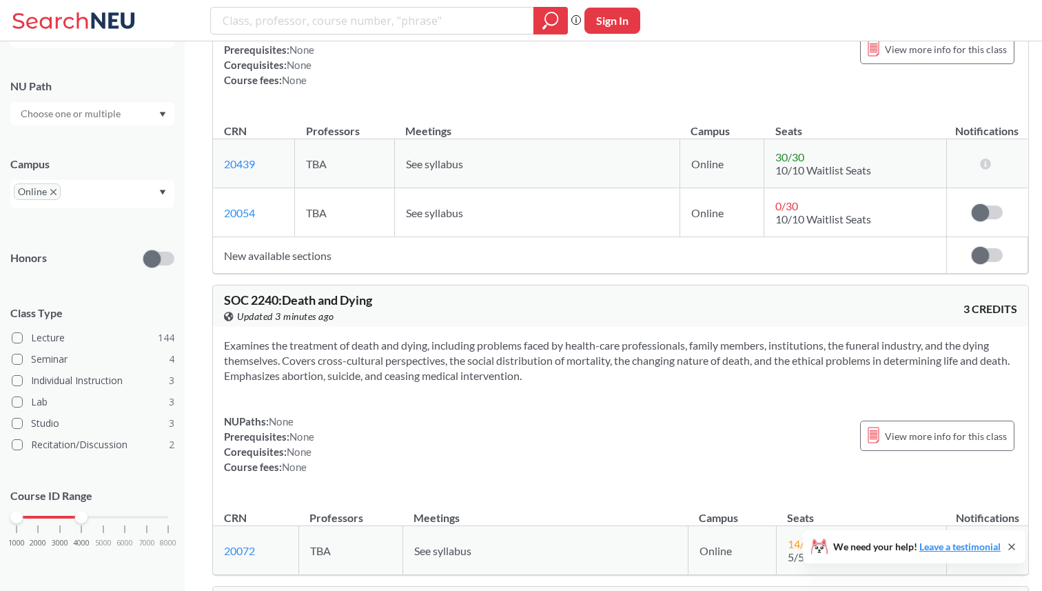
scroll to position [19009, 0]
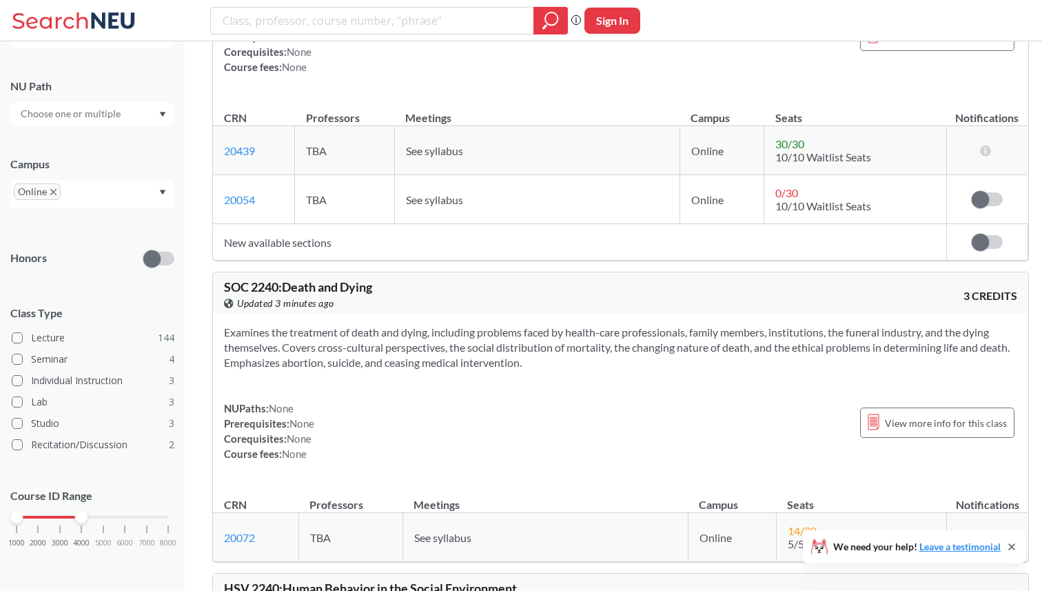
click at [509, 325] on section "Examines the treatment of death and dying, including problems faced by health-c…" at bounding box center [620, 347] width 793 height 45
click at [542, 325] on section "Examines the treatment of death and dying, including problems faced by health-c…" at bounding box center [620, 347] width 793 height 45
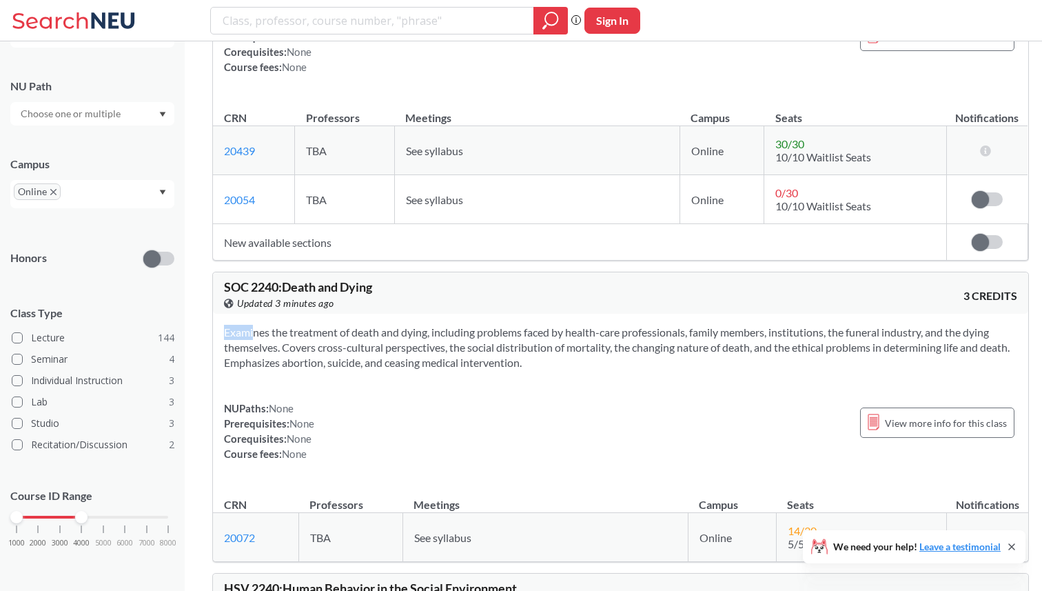
click at [542, 325] on section "Examines the treatment of death and dying, including problems faced by health-c…" at bounding box center [620, 347] width 793 height 45
click at [600, 325] on section "Examines the treatment of death and dying, including problems faced by health-c…" at bounding box center [620, 347] width 793 height 45
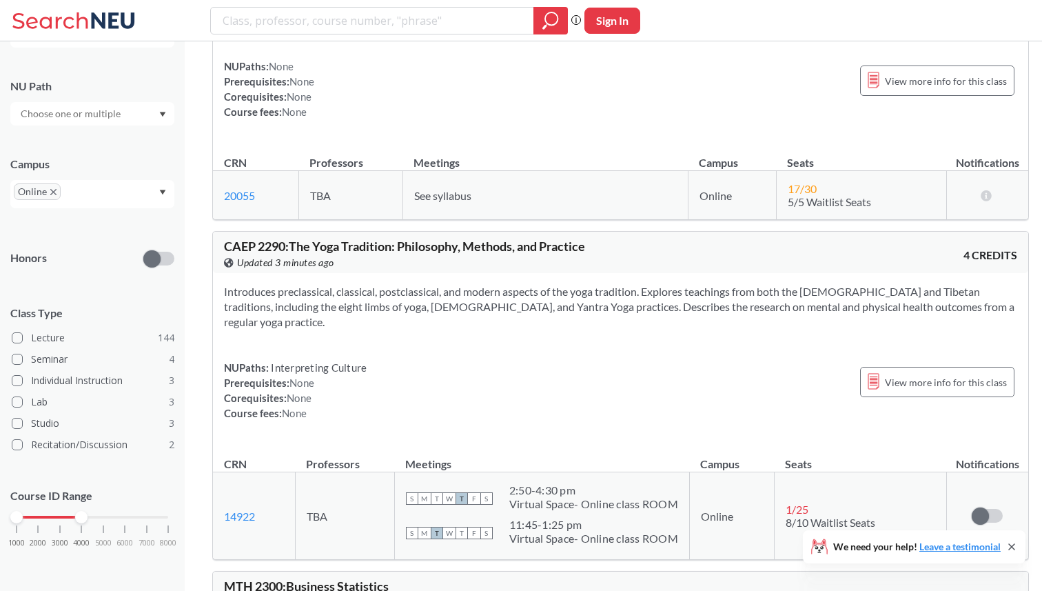
scroll to position [20016, 0]
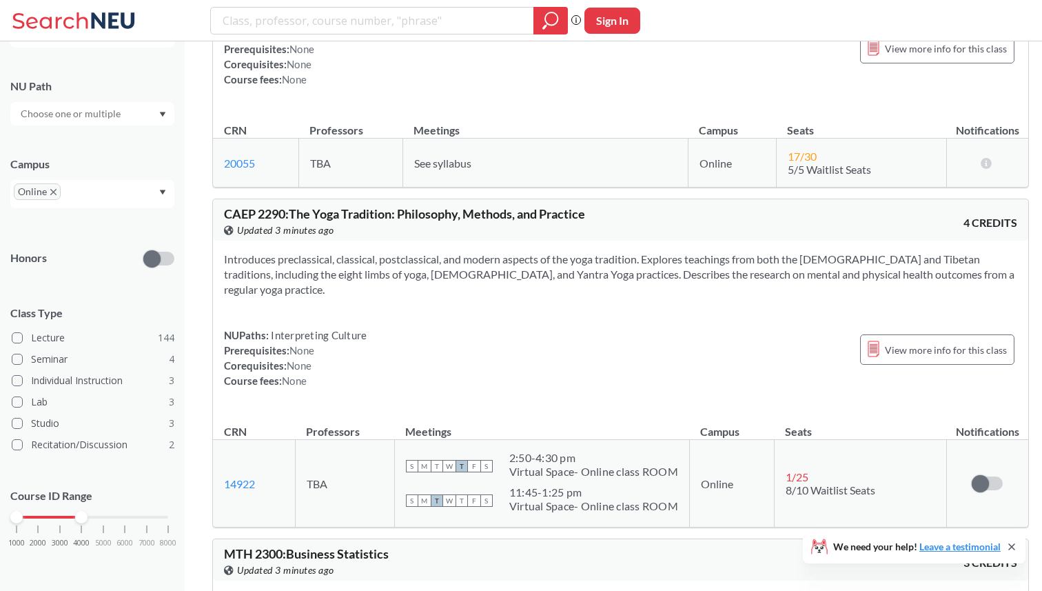
click at [547, 252] on section "Introduces preclassical, classical, postclassical, and modern aspects of the yo…" at bounding box center [620, 274] width 793 height 45
click at [553, 241] on div "Introduces preclassical, classical, postclassical, and modern aspects of the yo…" at bounding box center [620, 326] width 815 height 170
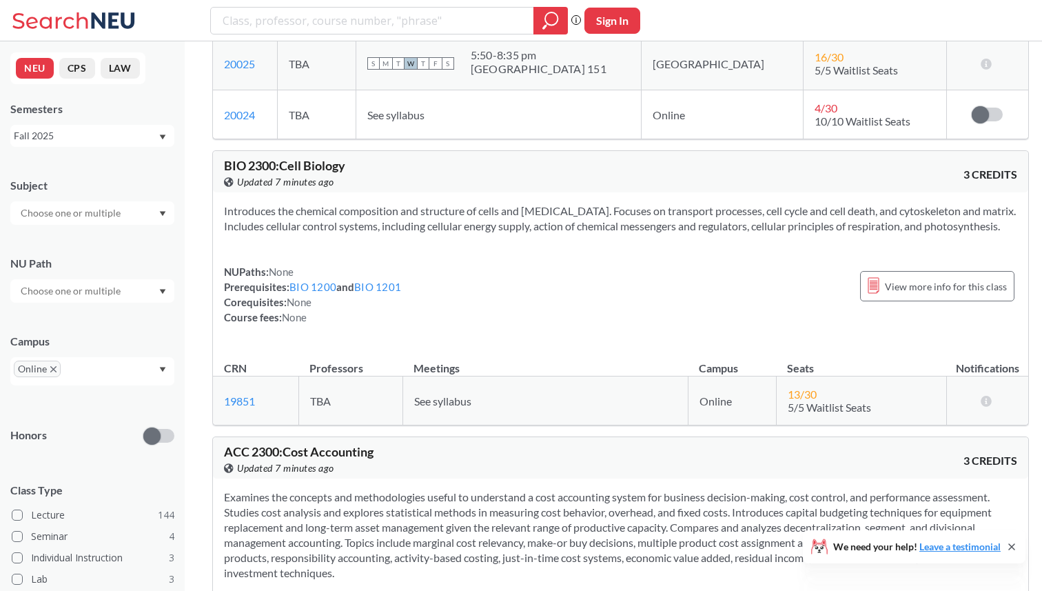
scroll to position [20121, 0]
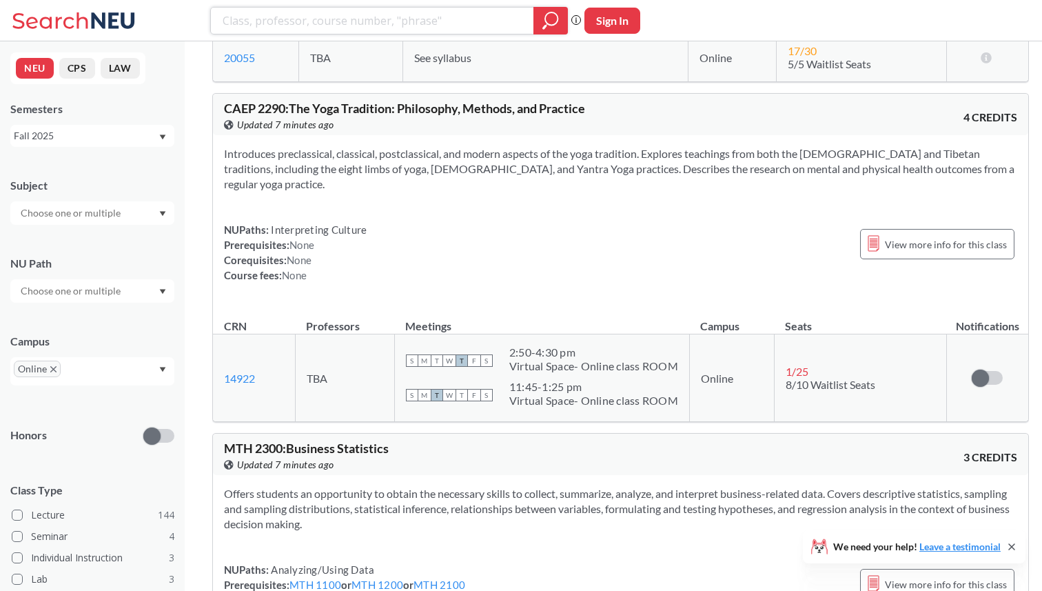
click at [408, 25] on input "search" at bounding box center [372, 20] width 303 height 23
type input "4 credits"
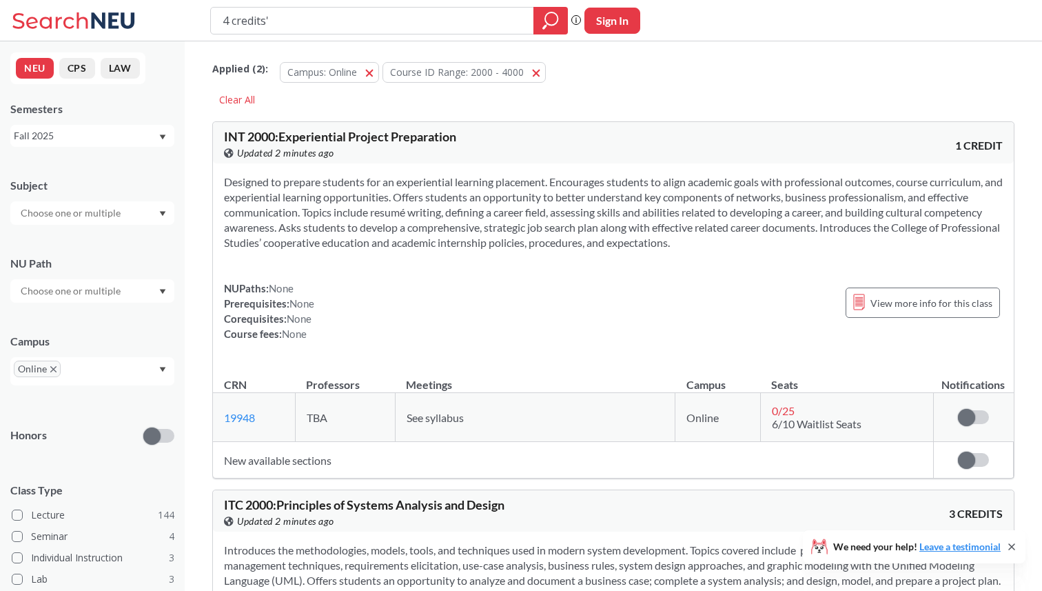
type input "'4 credits'"
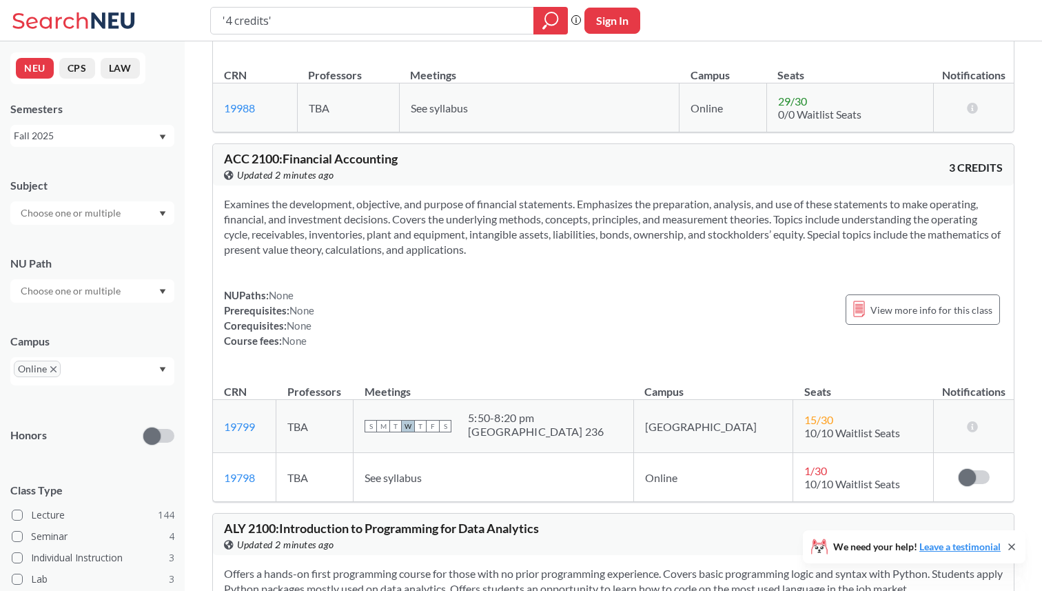
scroll to position [177, 0]
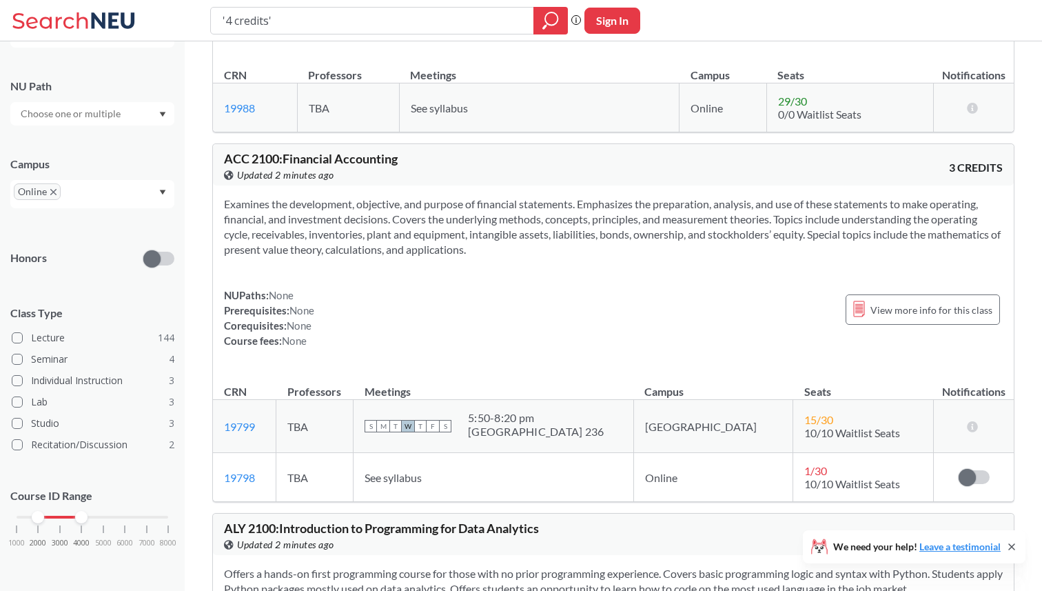
drag, startPoint x: 37, startPoint y: 513, endPoint x: 0, endPoint y: 513, distance: 36.5
click at [0, 513] on div "NEU CPS LAW Semesters Fall 2025 Subject NU Path Campus Online Honors Class Type…" at bounding box center [92, 315] width 185 height 549
click at [301, 26] on input "'4 credits'" at bounding box center [372, 20] width 303 height 23
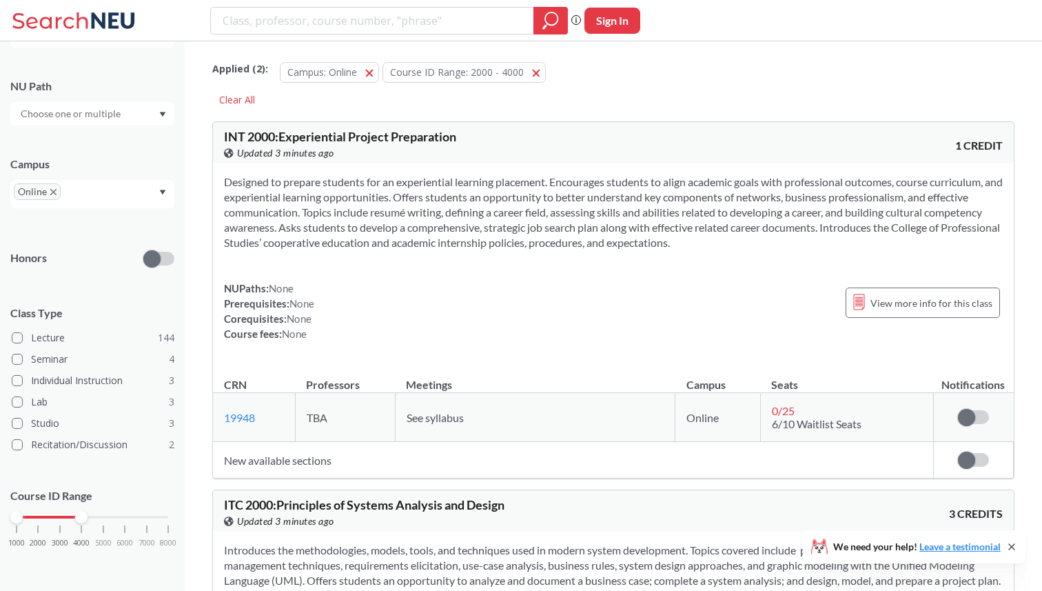
click at [234, 71] on span "Applied ( 2 ):" at bounding box center [240, 68] width 56 height 15
click at [163, 71] on div "NU Path" at bounding box center [92, 95] width 164 height 61
click at [148, 110] on div at bounding box center [92, 113] width 164 height 23
click at [154, 76] on div "NU Path Analyzing/Using Data ( 12 ) Adv Writ Dscpl ( 10 ) Writing Intensive ( 8…" at bounding box center [92, 95] width 164 height 61
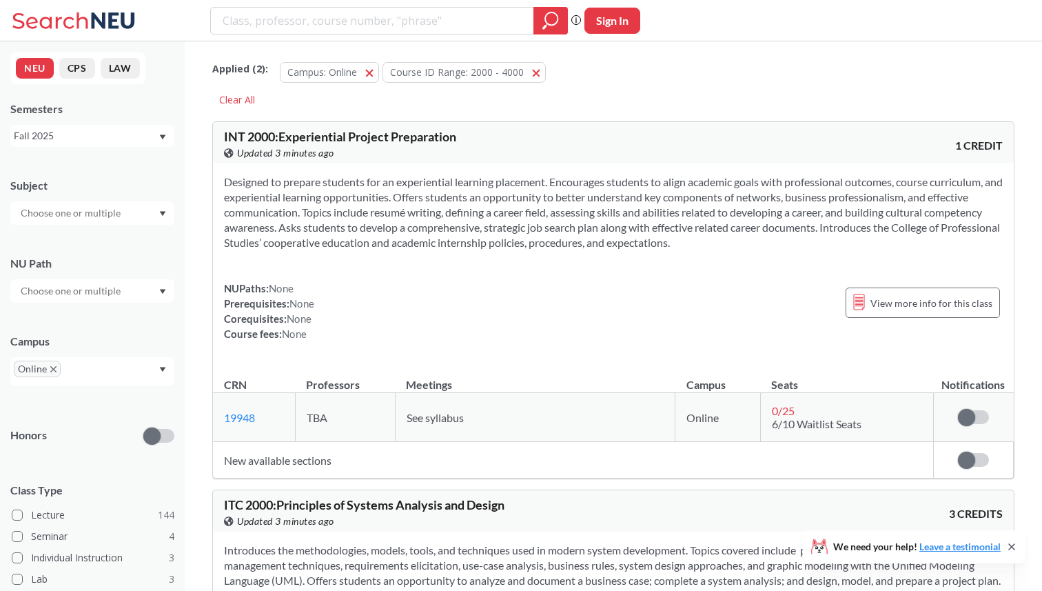
click at [140, 125] on div "Fall 2025" at bounding box center [92, 136] width 164 height 22
click at [128, 101] on div "Semesters" at bounding box center [92, 108] width 164 height 15
click at [129, 207] on div at bounding box center [92, 212] width 164 height 23
click at [137, 174] on div "Subject NRSG ( 13 ) Nursing ITC ( 11 ) Information Tech - CPS ENGW ( 8 ) Englis…" at bounding box center [92, 194] width 164 height 61
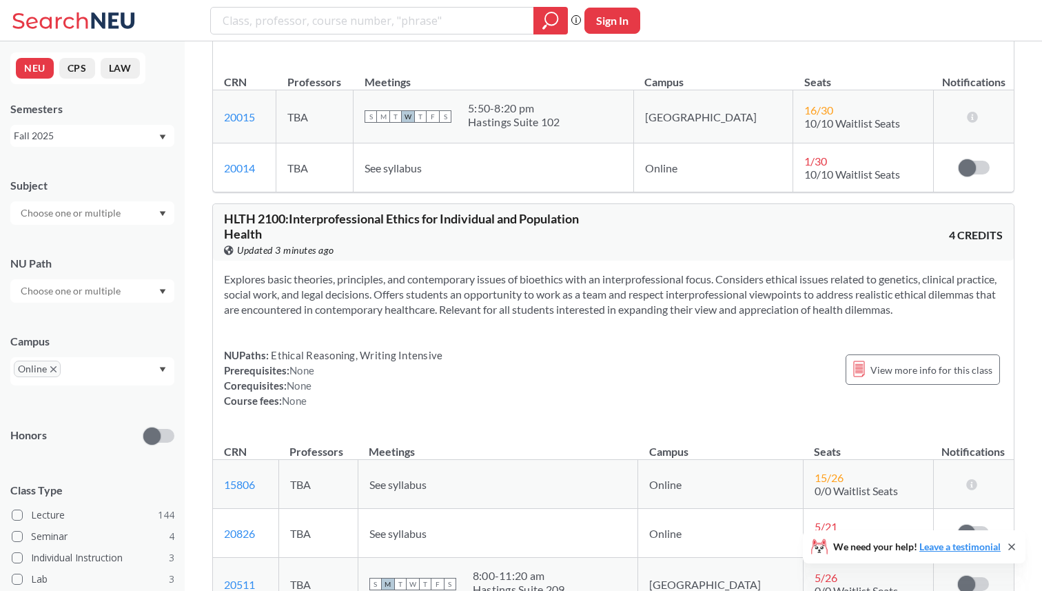
scroll to position [5845, 0]
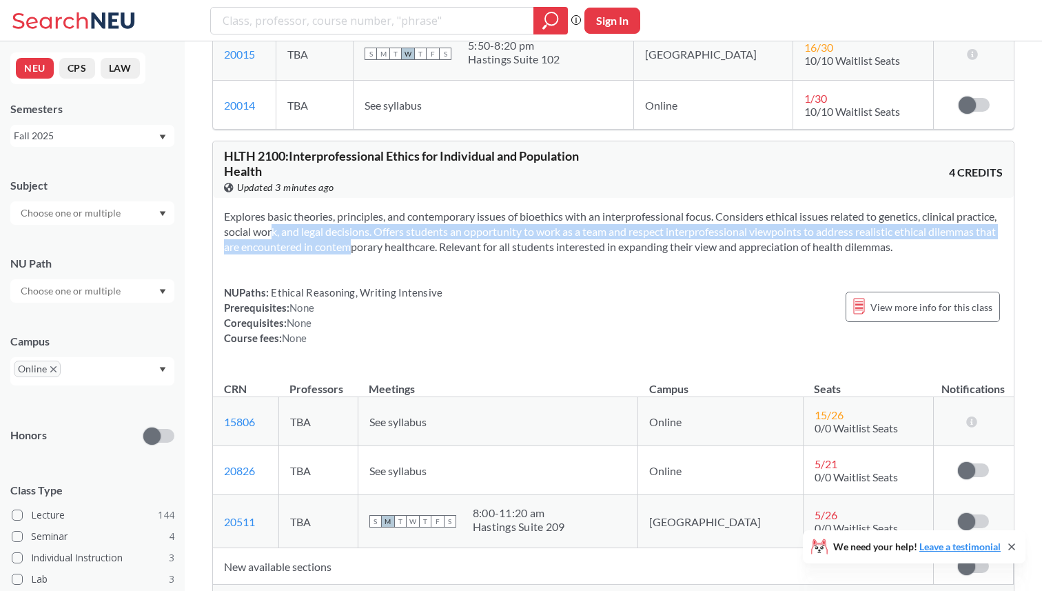
drag, startPoint x: 289, startPoint y: 241, endPoint x: 393, endPoint y: 263, distance: 106.4
click at [391, 254] on section "Explores basic theories, principles, and contemporary issues of bioethics with …" at bounding box center [613, 231] width 779 height 45
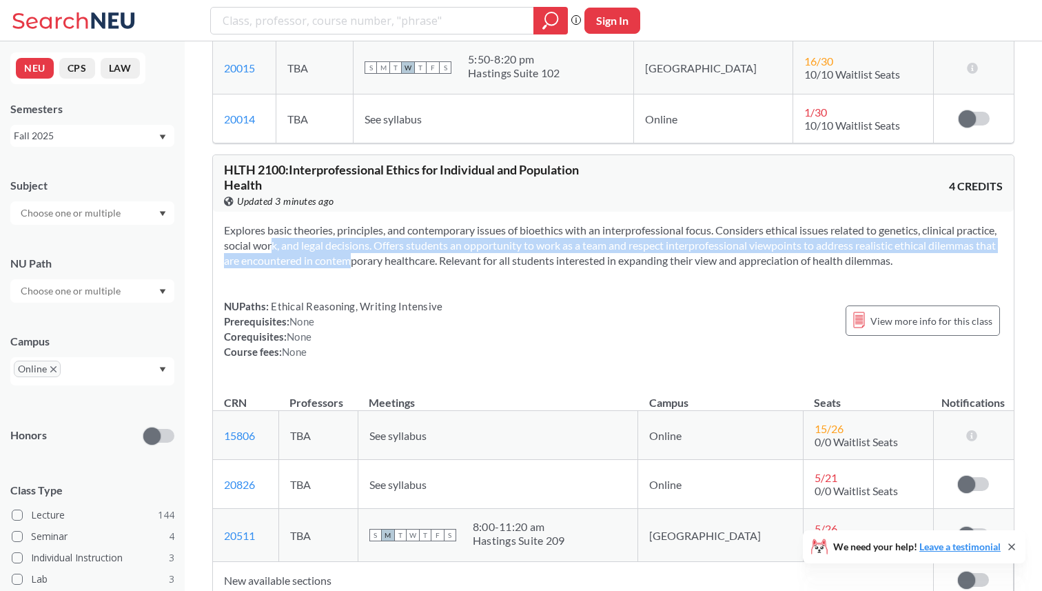
scroll to position [5827, 0]
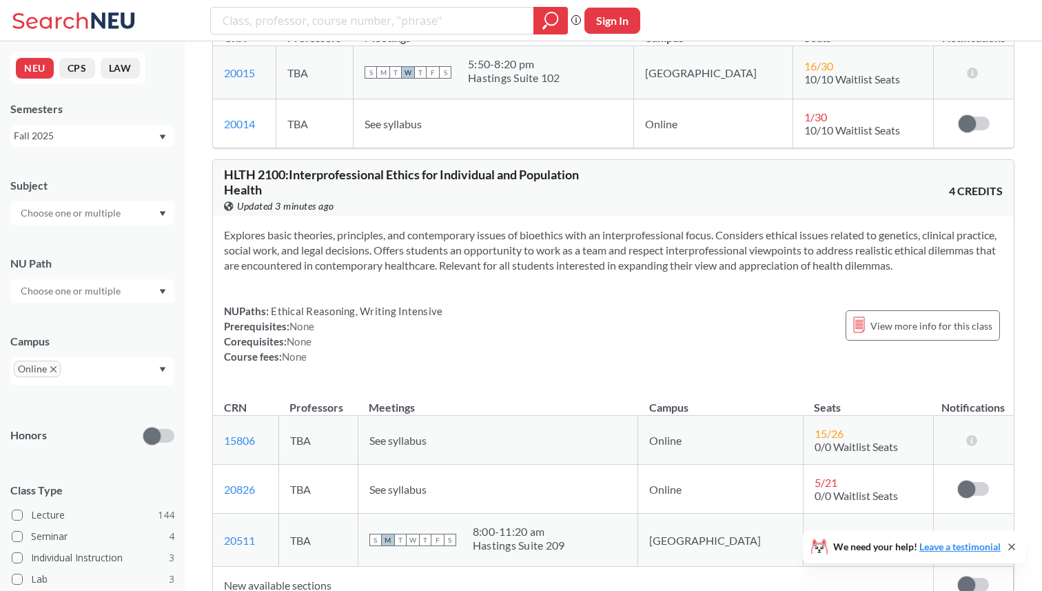
click at [417, 273] on section "Explores basic theories, principles, and contemporary issues of bioethics with …" at bounding box center [613, 249] width 779 height 45
click at [424, 273] on section "Explores basic theories, principles, and contemporary issues of bioethics with …" at bounding box center [613, 249] width 779 height 45
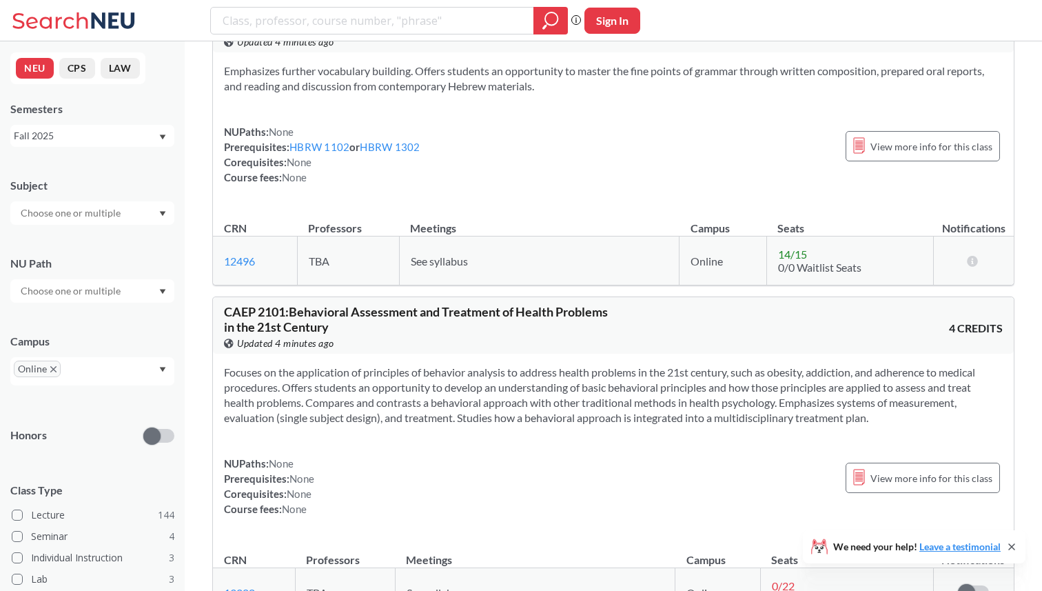
scroll to position [8117, 0]
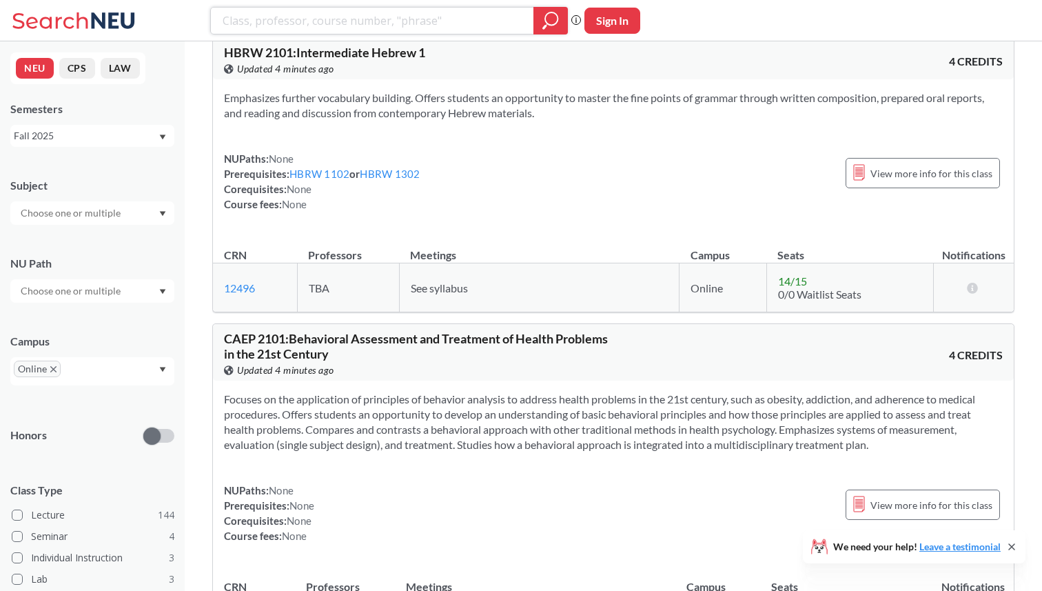
click at [337, 23] on input "search" at bounding box center [372, 20] width 303 height 23
type input "elementary chinese 1"
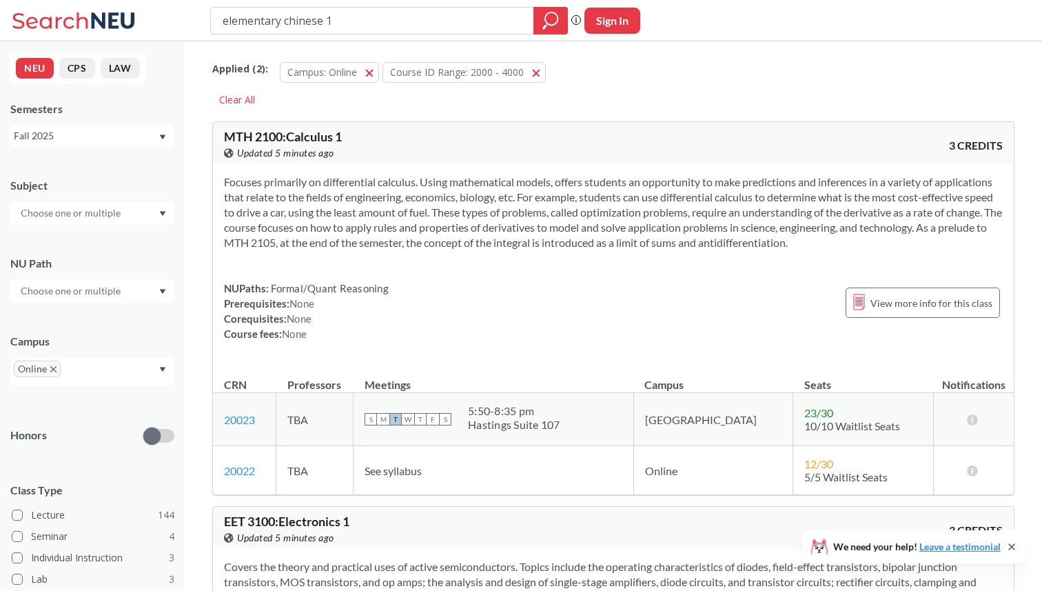
scroll to position [57, 0]
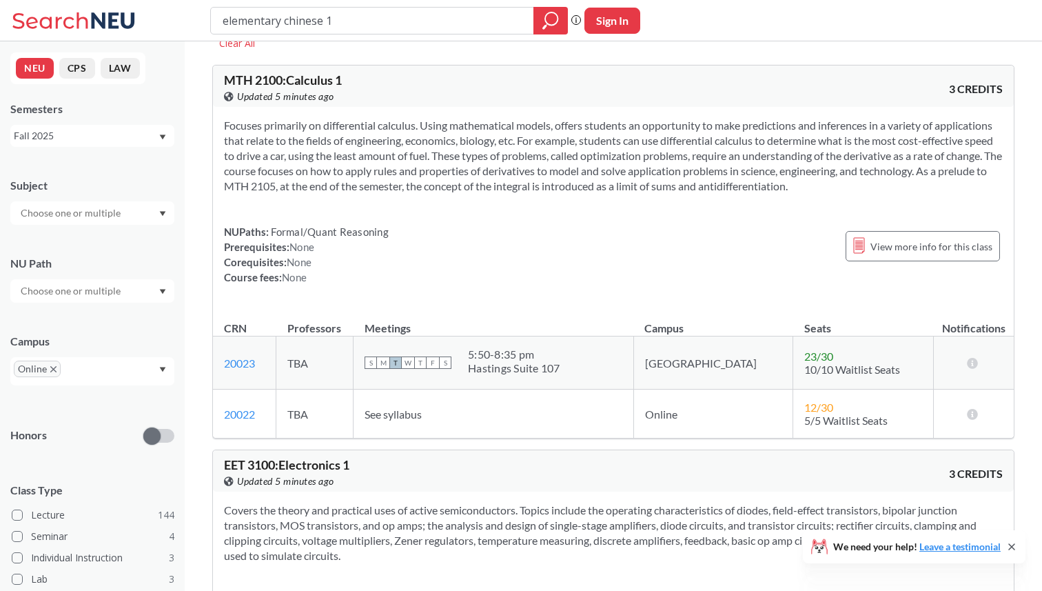
type input "elementary chinese"
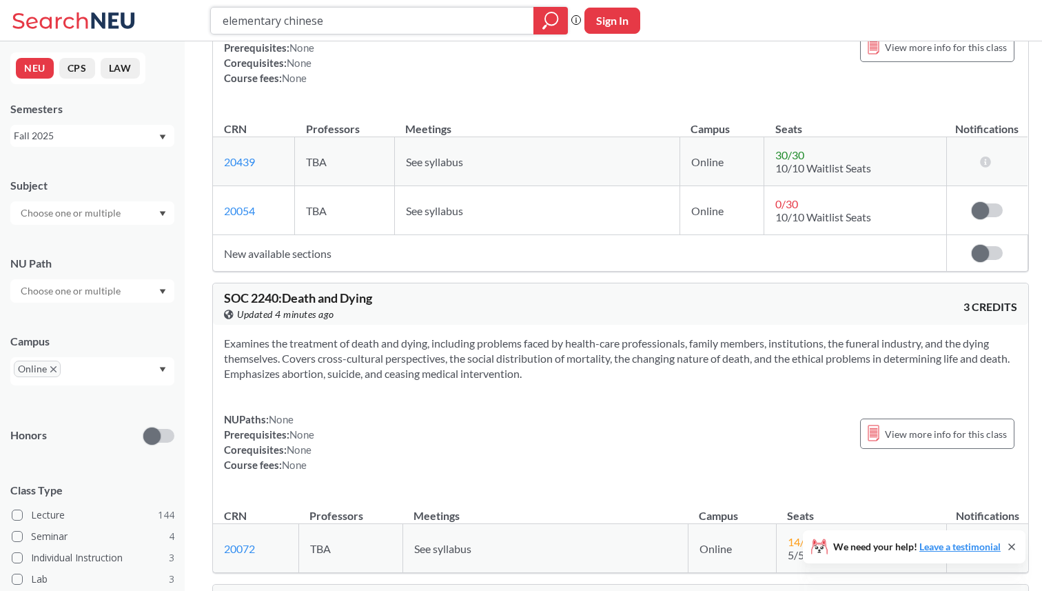
scroll to position [18251, 0]
